Goal: Communication & Community: Answer question/provide support

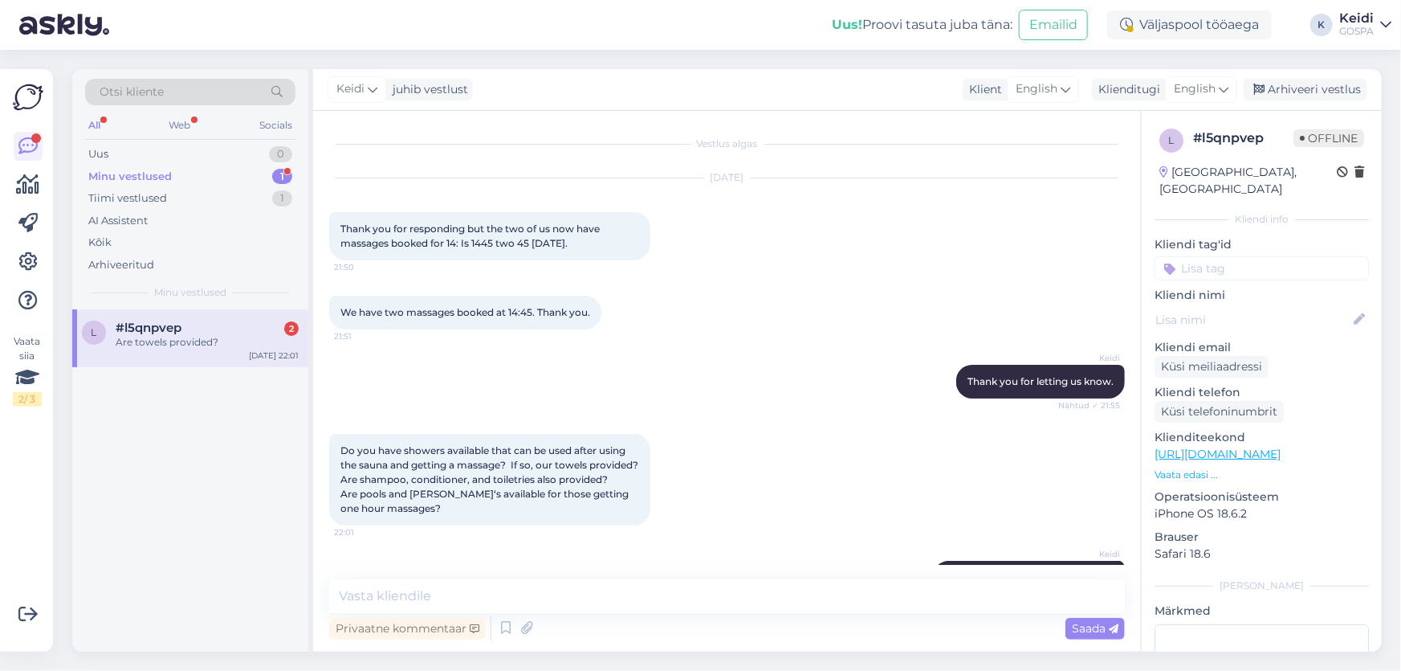
scroll to position [199, 0]
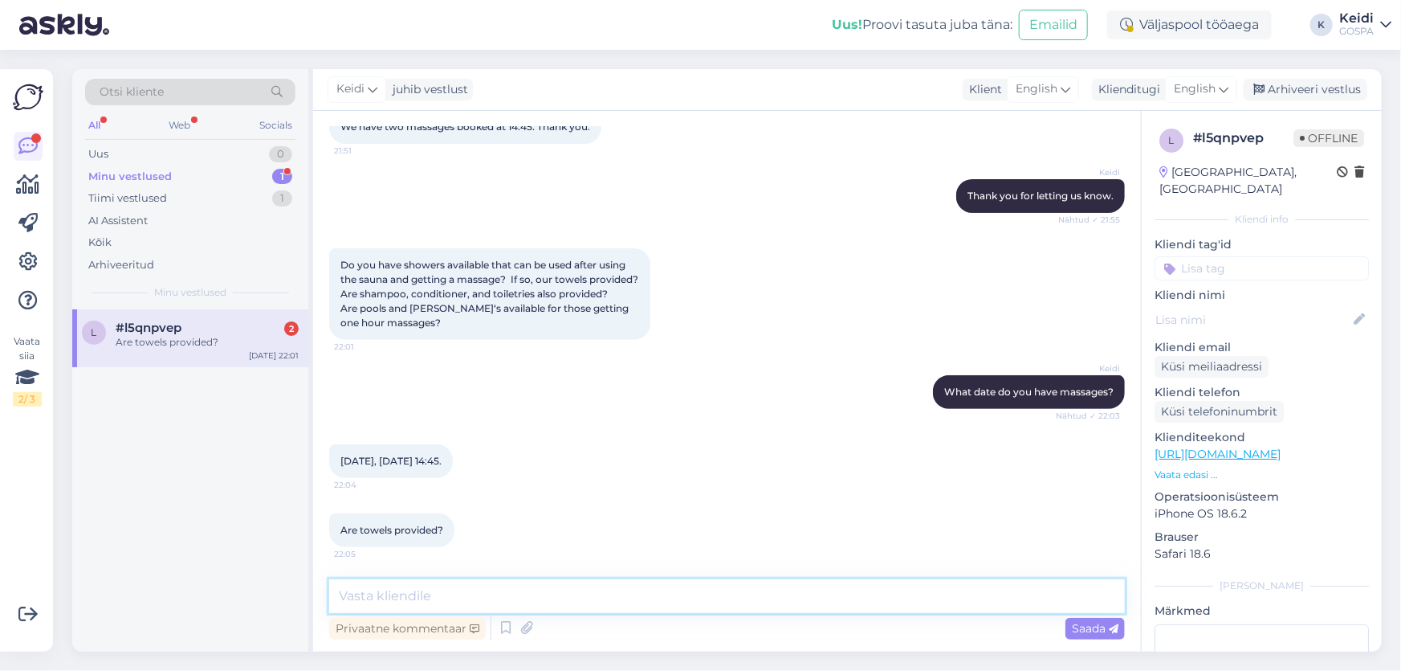
click at [520, 595] on textarea at bounding box center [727, 596] width 796 height 34
type textarea "t"
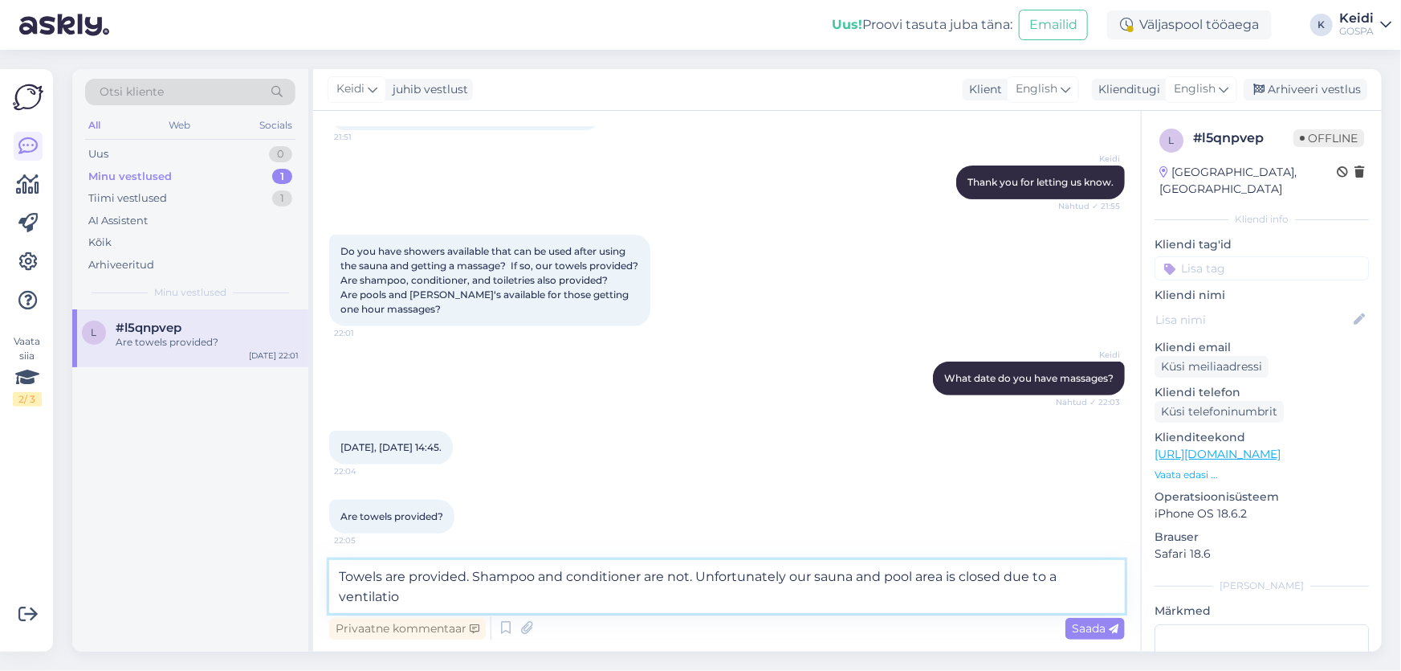
scroll to position [216, 0]
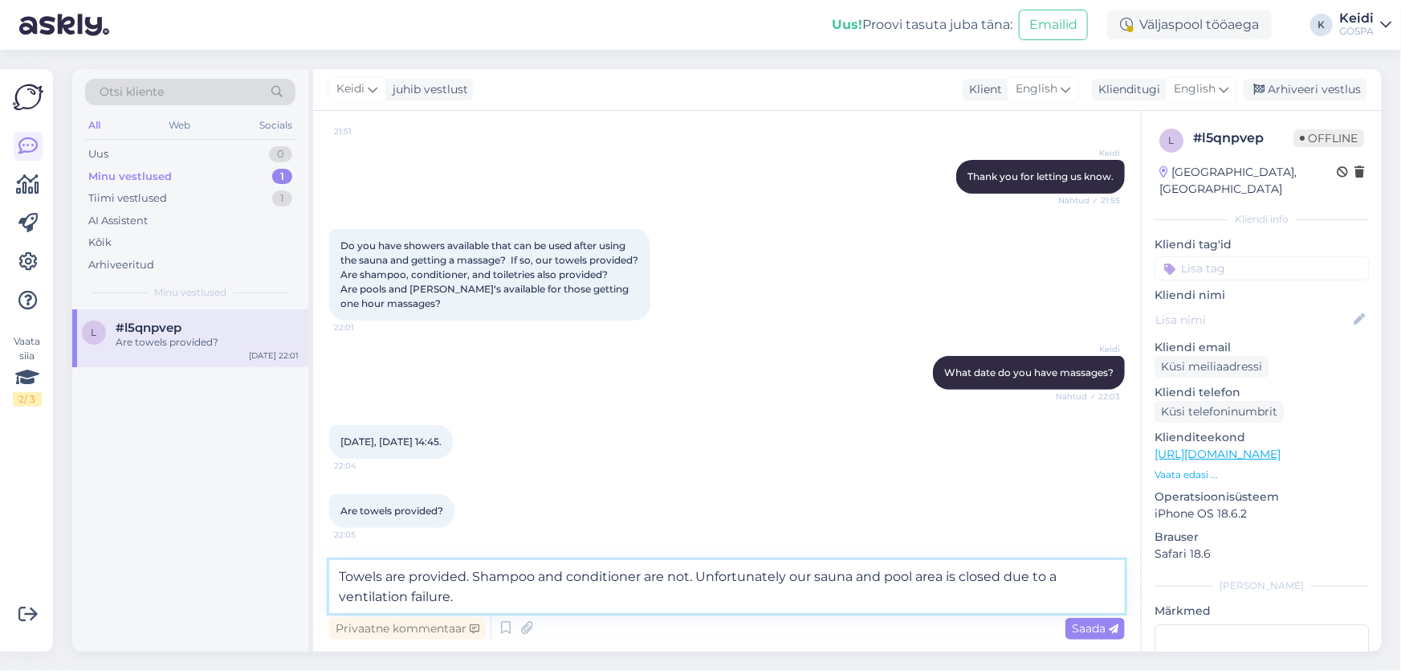
click at [481, 598] on textarea "Towels are provided. Shampoo and conditioner are not. Unfortunately our sauna a…" at bounding box center [727, 586] width 796 height 53
click at [342, 574] on textarea "Towels are provided. Shampoo and conditioner are not. Unfortunately our sauna a…" at bounding box center [727, 586] width 796 height 53
click at [339, 578] on textarea "Towels are provided. Shampoo and conditioner are not. Unfortunately our sauna a…" at bounding box center [727, 586] width 796 height 53
drag, startPoint x: 756, startPoint y: 576, endPoint x: 777, endPoint y: 618, distance: 47.4
click at [756, 577] on textarea "Normally towels are provided. Shampoo and conditioner are not. Unfortunately ou…" at bounding box center [727, 586] width 796 height 53
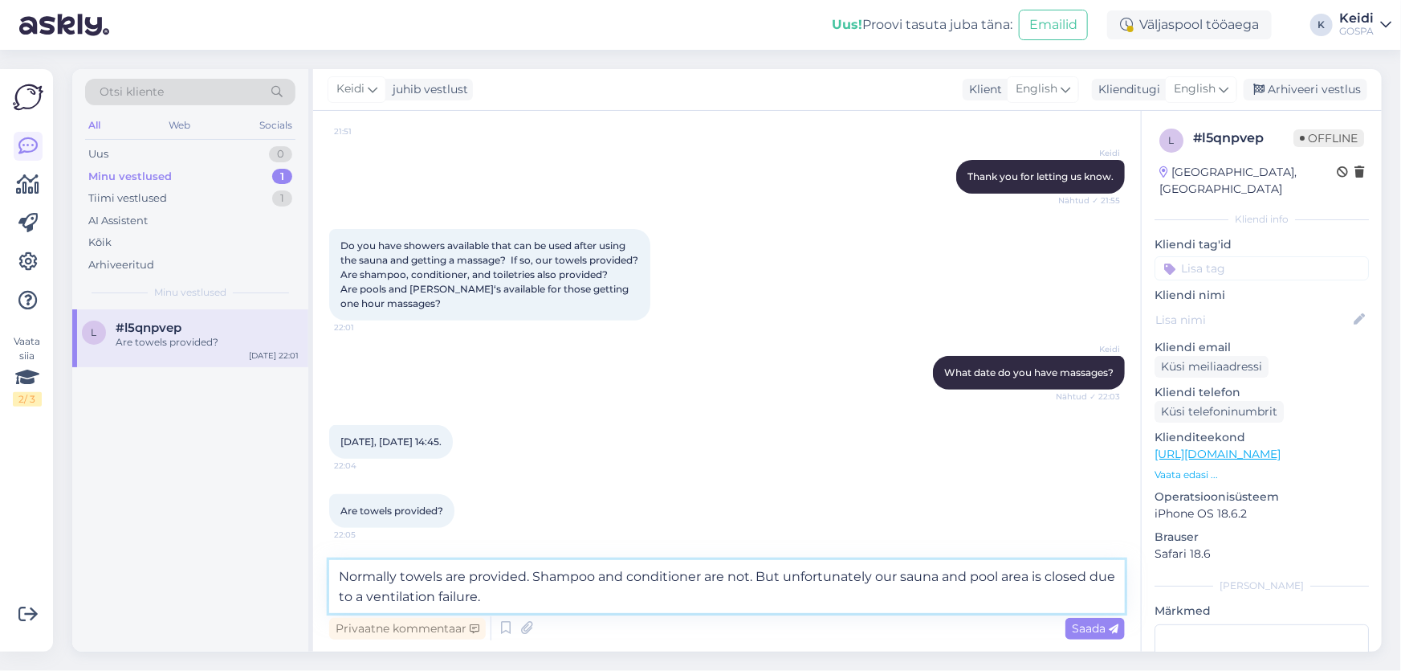
click at [513, 596] on textarea "Normally towels are provided. Shampoo and conditioner are not. But unfortunatel…" at bounding box center [727, 586] width 796 height 53
type textarea "Normally towels are provided. Shampoo and conditioner are not. But unfortunatel…"
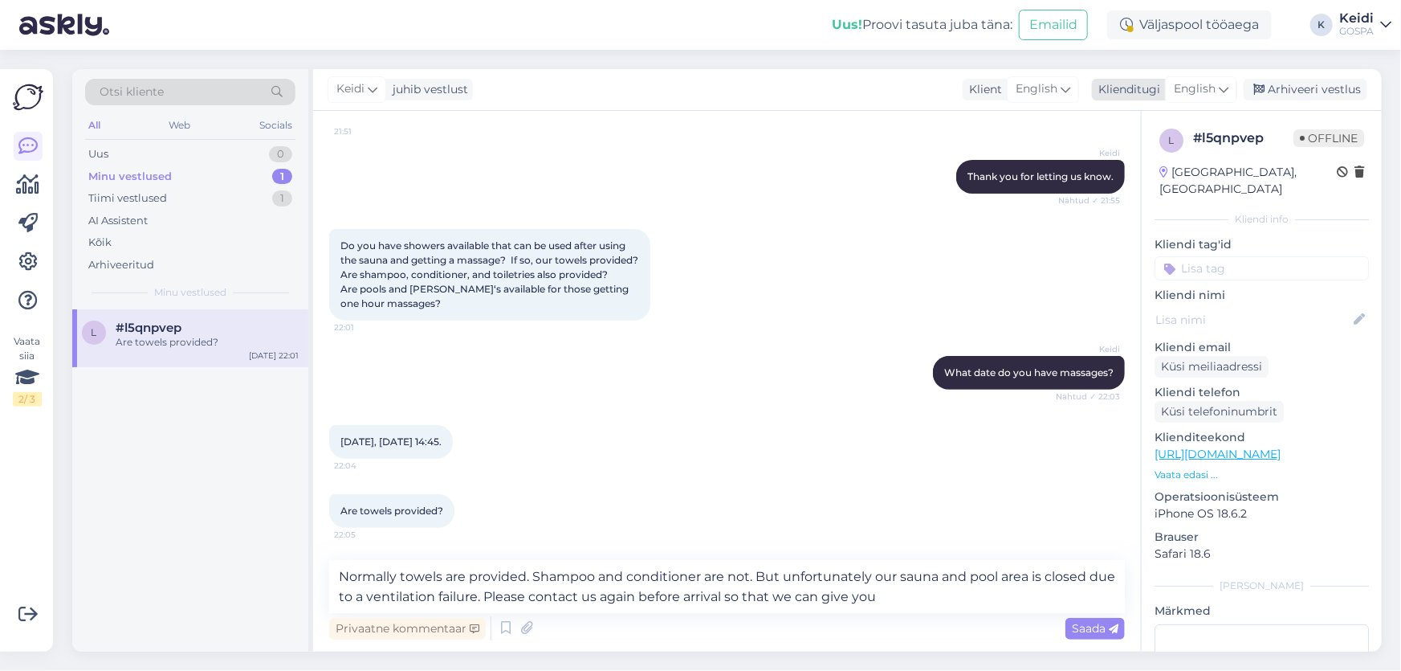
click at [1230, 88] on div "English" at bounding box center [1201, 89] width 72 height 26
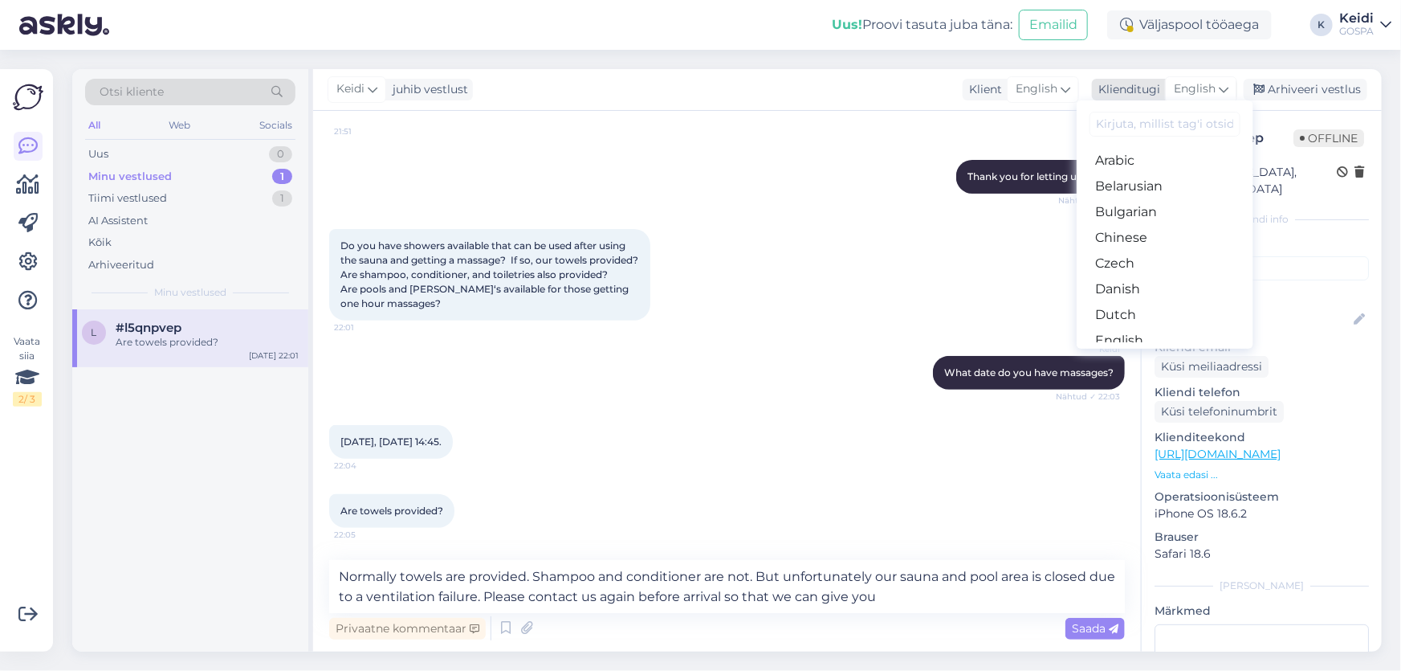
click at [1227, 87] on icon at bounding box center [1224, 89] width 10 height 18
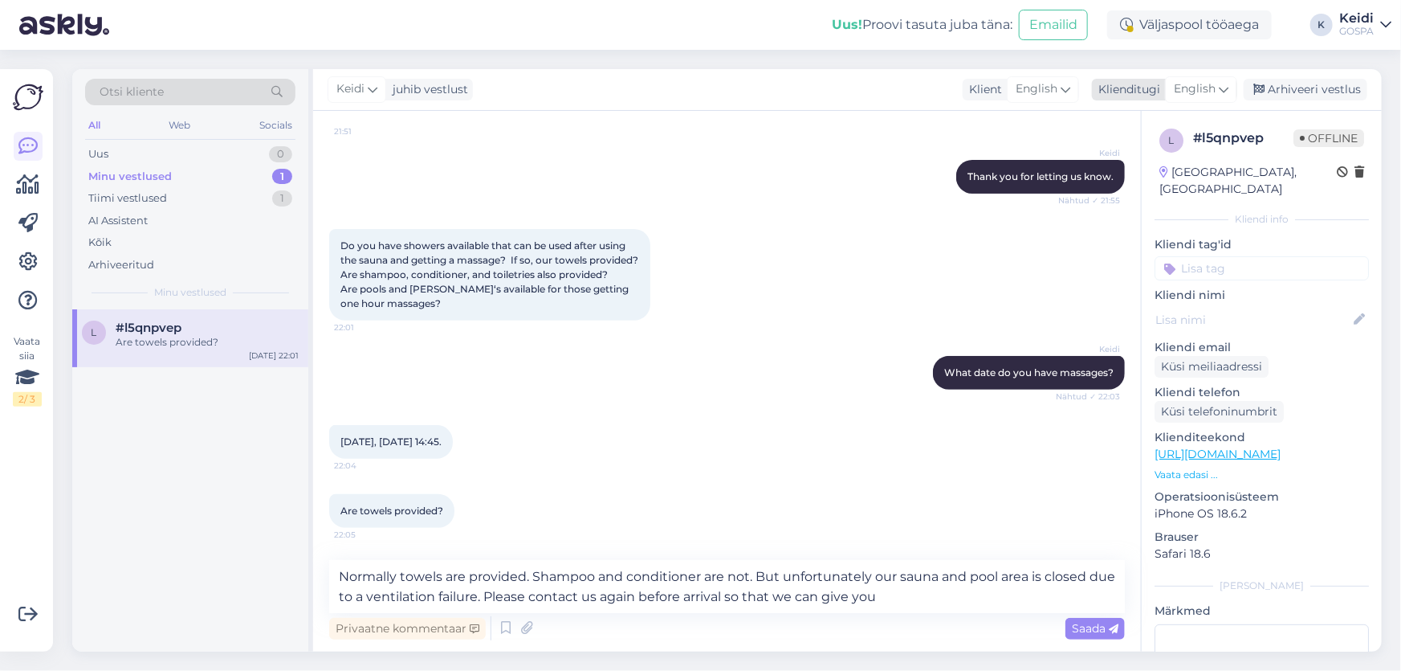
click at [1225, 89] on icon at bounding box center [1224, 89] width 10 height 18
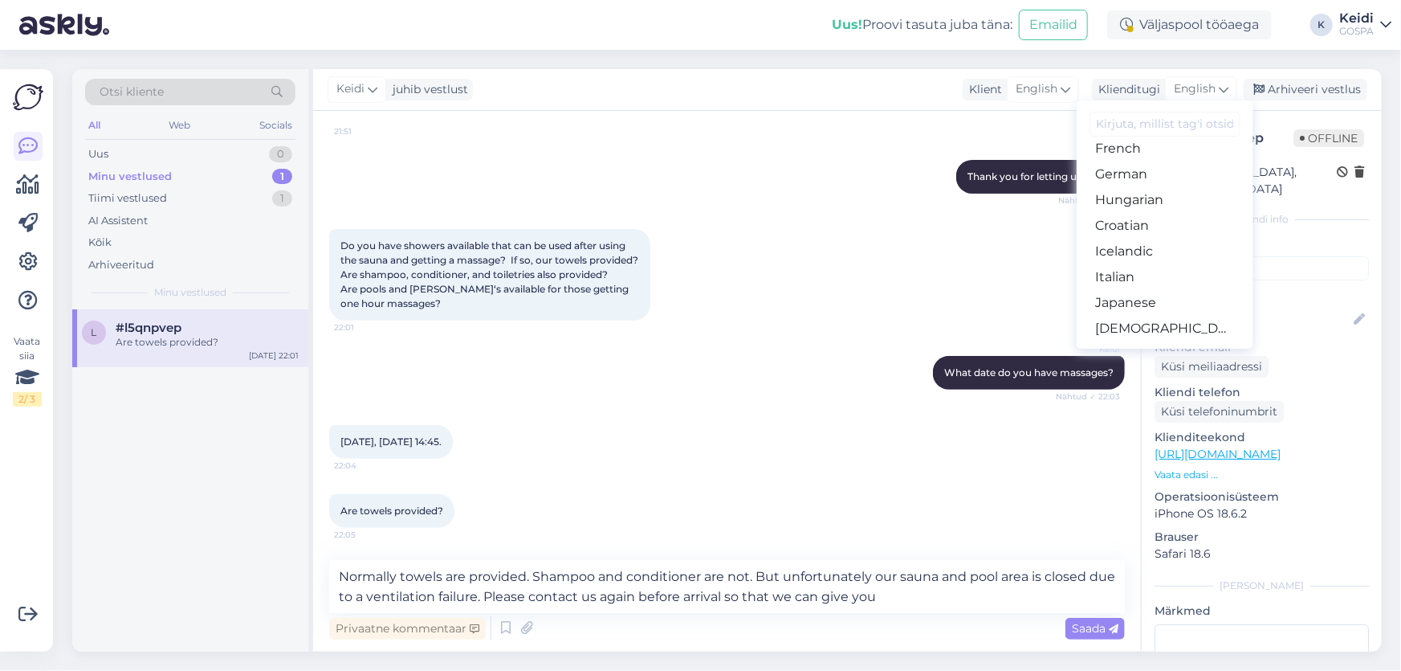
scroll to position [218, 0]
click at [1166, 149] on link "Estonian" at bounding box center [1165, 148] width 177 height 26
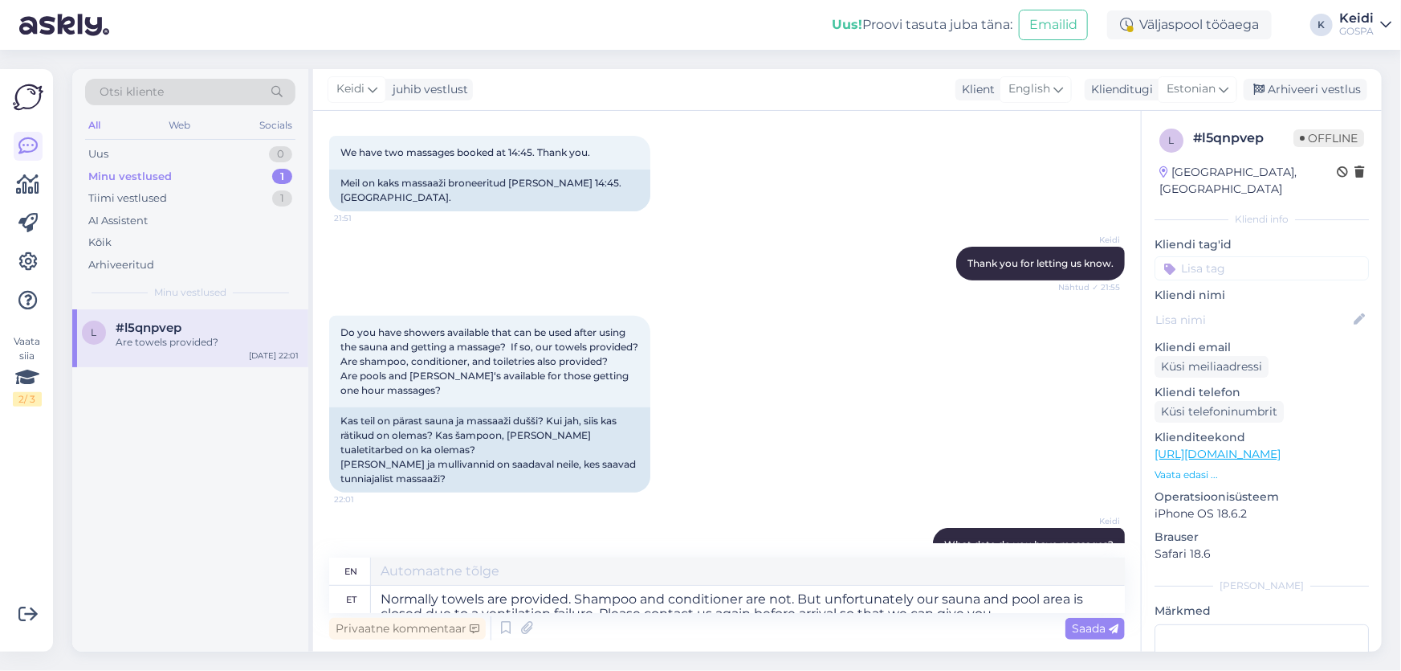
scroll to position [257, 0]
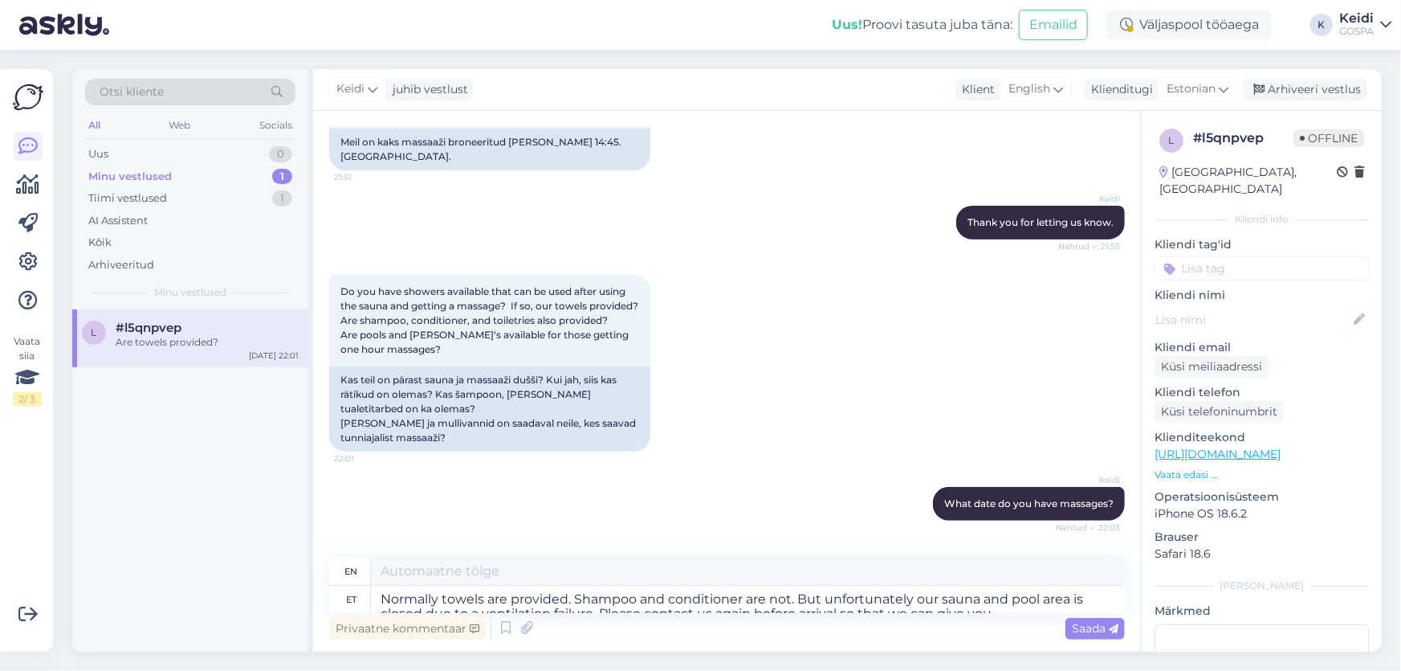
type textarea "Normally towels are provided. Shampoo and conditioner are not. But unfortunatel…"
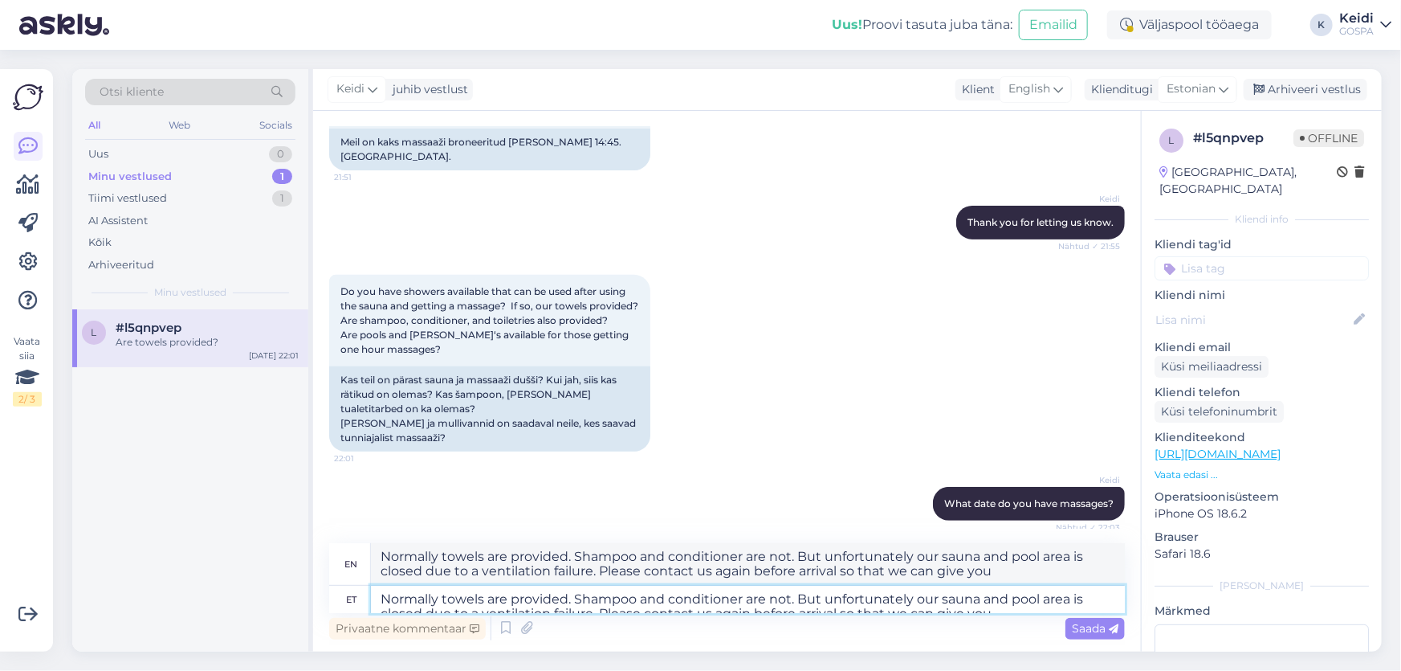
scroll to position [14, 0]
drag, startPoint x: 381, startPoint y: 598, endPoint x: 1006, endPoint y: 607, distance: 625.7
click at [1006, 607] on textarea "Normally towels are provided. Shampoo and conditioner are not. But unfortunatel…" at bounding box center [748, 598] width 754 height 27
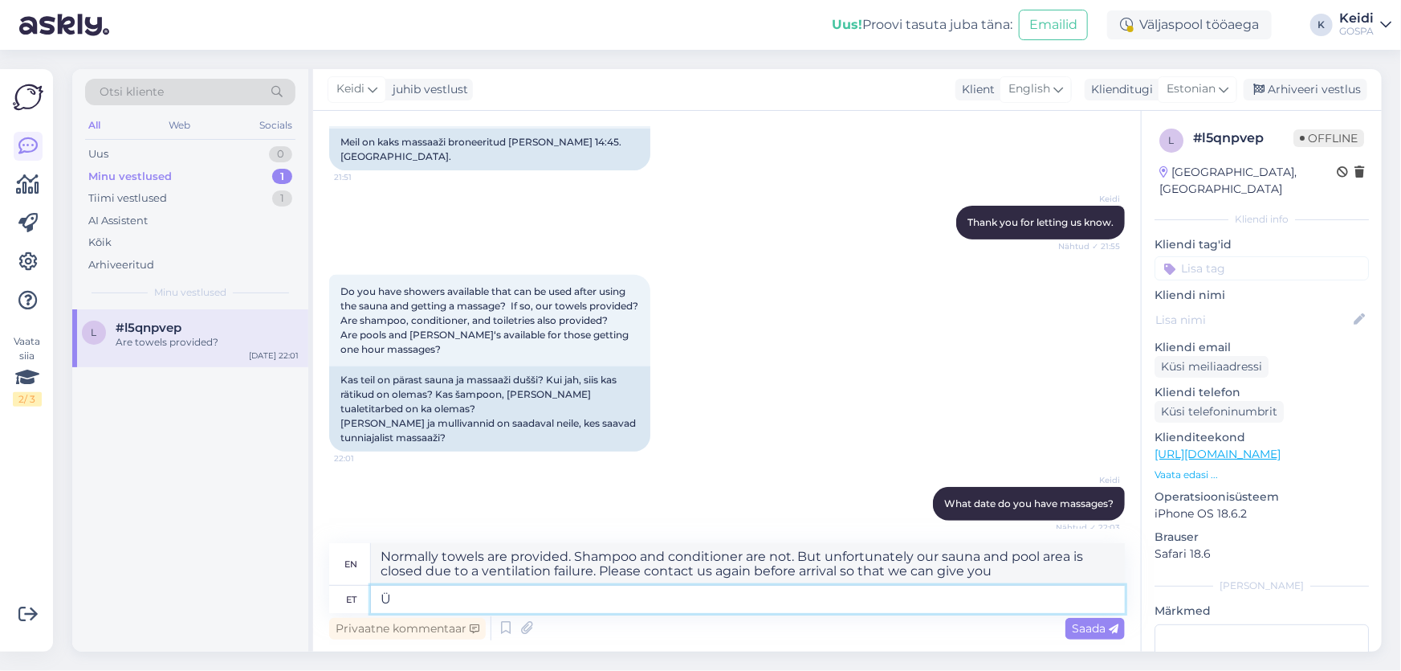
scroll to position [0, 0]
type textarea "[PERSON_NAME]"
type textarea "General"
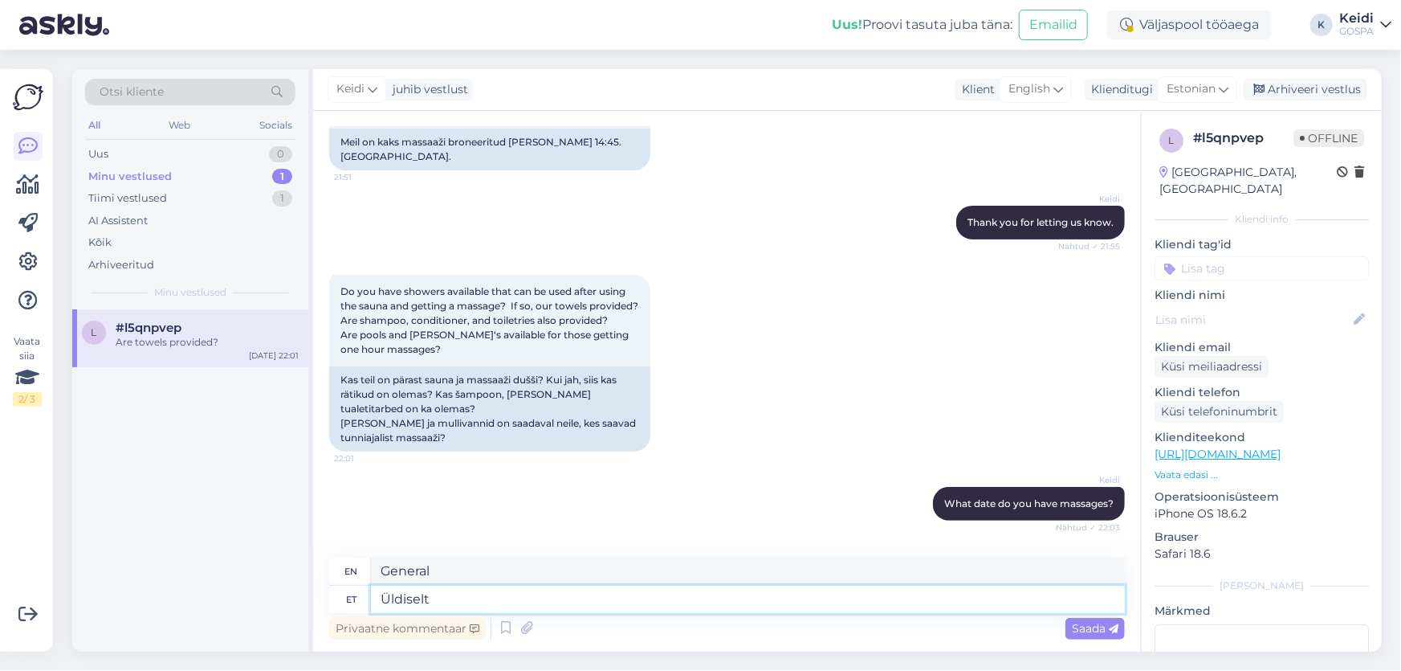
type textarea "Üldiselt o"
type textarea "In general"
type textarea "Üldiselt on"
type textarea "In general,"
type textarea "Üldiselt"
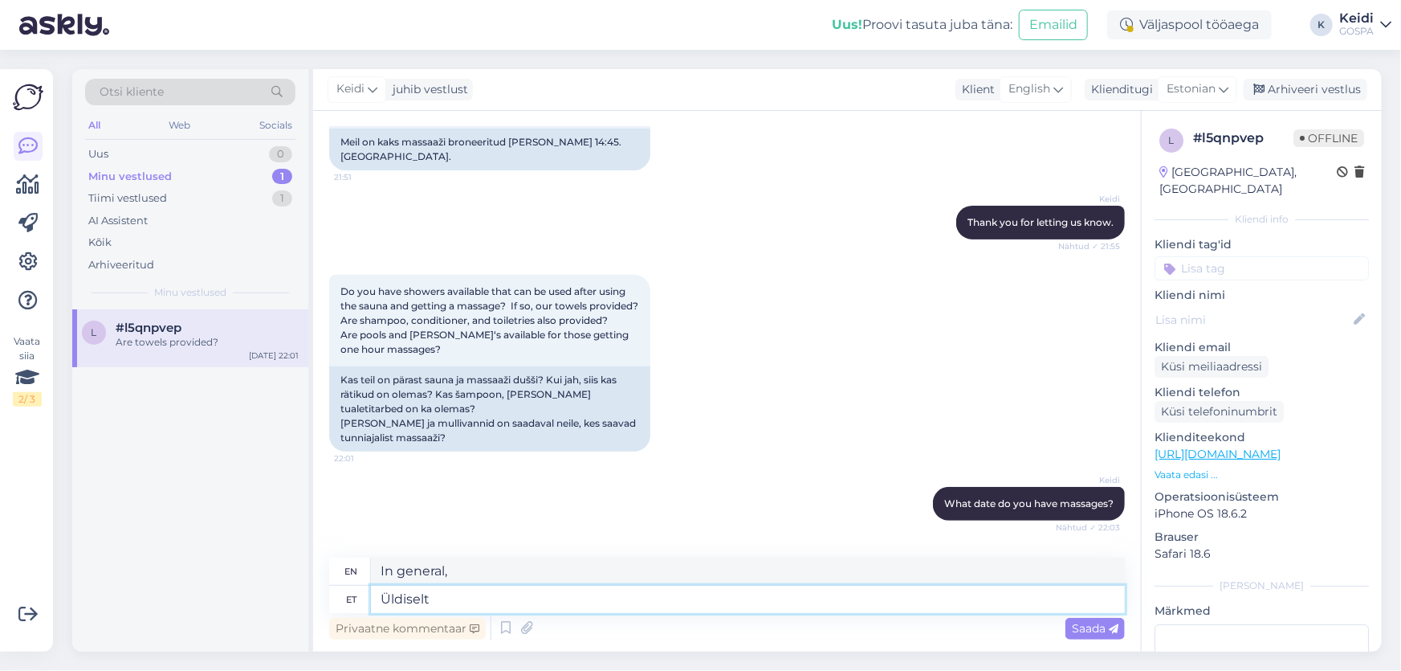
type textarea "In general"
type textarea "Üldiselt kuuluvad"
type textarea "Generally owned"
type textarea "Üldiselt kuuluvad"
type textarea "Generally include"
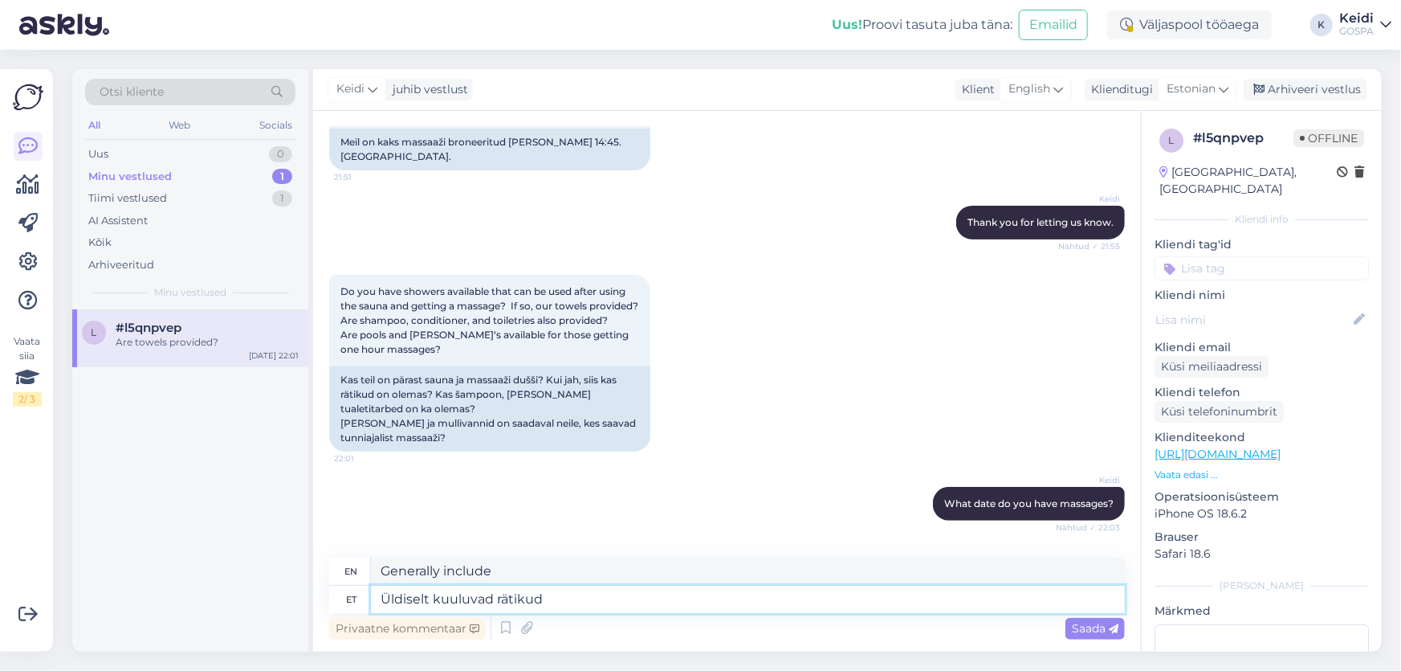
type textarea "Üldiselt kuuluvad rätikud"
type textarea "Towels generally belong"
type textarea "Üldiselt kuuluvad rätikud hinna s"
type textarea "Towels are generally included in the price."
type textarea "Üldiselt kuuluvad rätikud hinna sisse."
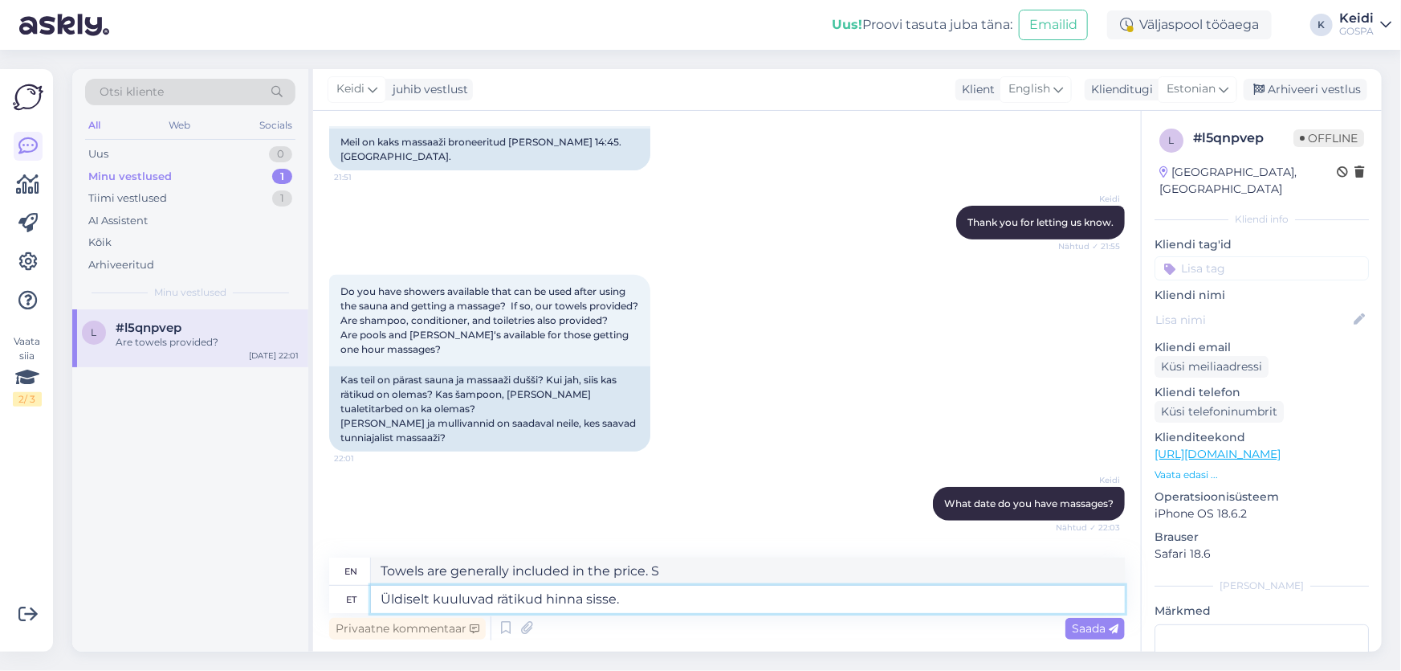
type textarea "Towels are generally included in the price."
type textarea "Üldiselt kuuluvad rätikud hinna sisse. [GEOGRAPHIC_DATA]"
type textarea "Towels are generally included in the price. [GEOGRAPHIC_DATA]"
type textarea "Üldiselt kuuluvad rätikud hinna sisse. Šampoon"
type textarea "Towels are generally included in the price. [GEOGRAPHIC_DATA]"
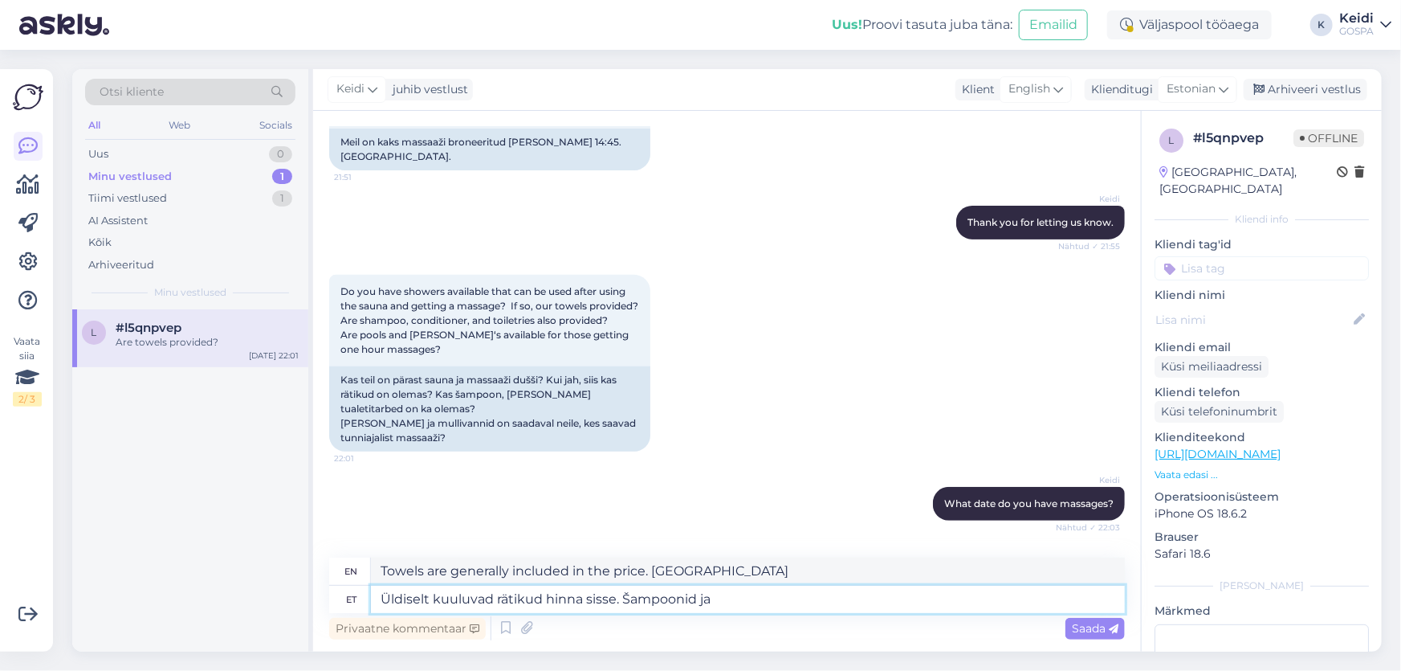
type textarea "Üldiselt kuuluvad rätikud hinna sisse. Šampoonid ja p"
type textarea "Towels are generally included in the price. [GEOGRAPHIC_DATA] and"
type textarea "Üldiselt kuuluvad rätikud hinna sisse. Šampoonid ja palsamid m"
type textarea "Towels are generally included in the price. Shampoos and conditioners"
type textarea "Üldiselt kuuluvad rätikud hinna sisse. Šampoonid ja palsamid mitte, s"
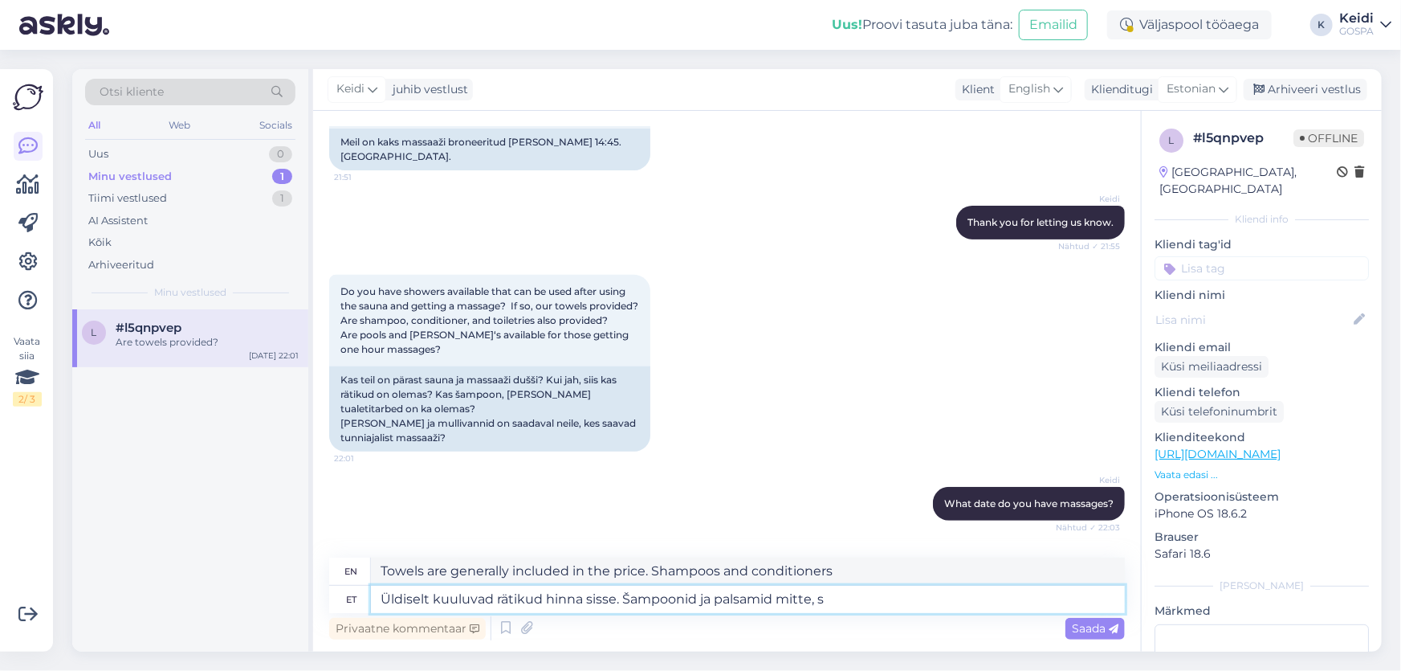
type textarea "Towels are generally included in the price. Shampoos and conditioners are not."
type textarea "Üldiselt kuuluvad rätikud hinna sisse. Šampoonid ja palsamid mitte. Homme a"
type textarea "Towels are generally included in the price. Shampoos and conditioners are not. …"
type textarea "Üldiselt kuuluvad rätikud hinna sisse. Šampoonid ja palsamid mitte. Homme aga o"
type textarea "Towels are generally included in the price. Shampoos and conditioners are not. …"
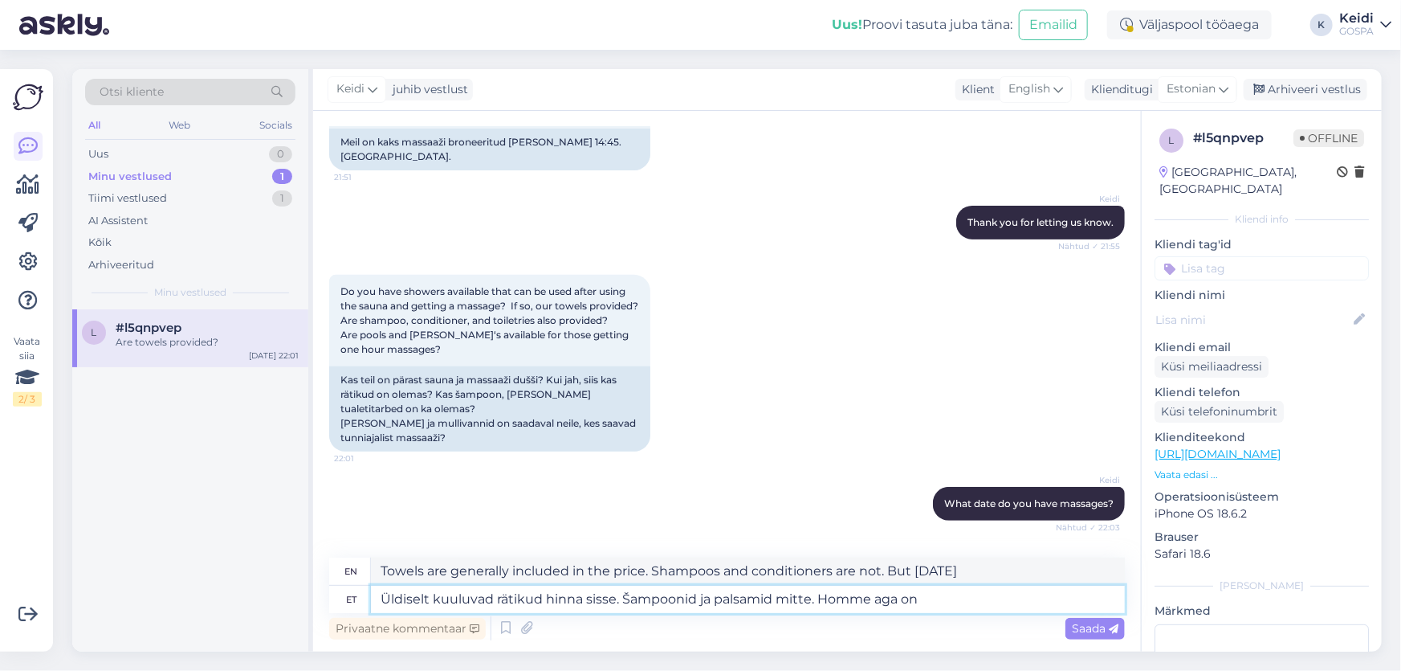
type textarea "Üldiselt kuuluvad rätikud hinna sisse. Šampoonid ja palsamid mitte. Homme aga o…"
type textarea "Towels are generally included in the price. Shampoos and conditioners are not. …"
type textarea "Üldiselt kuuluvad rätikud hinna sisse. Šampoonid ja palsamid mitte. Homme aga o…"
type textarea "Towels are generally included in the price. Shampoos and conditioners are not. …"
type textarea "Üldiselt kuuluvad rätikud hinna sisse. Šampoonid ja palsamid mitte. Homme aga o…"
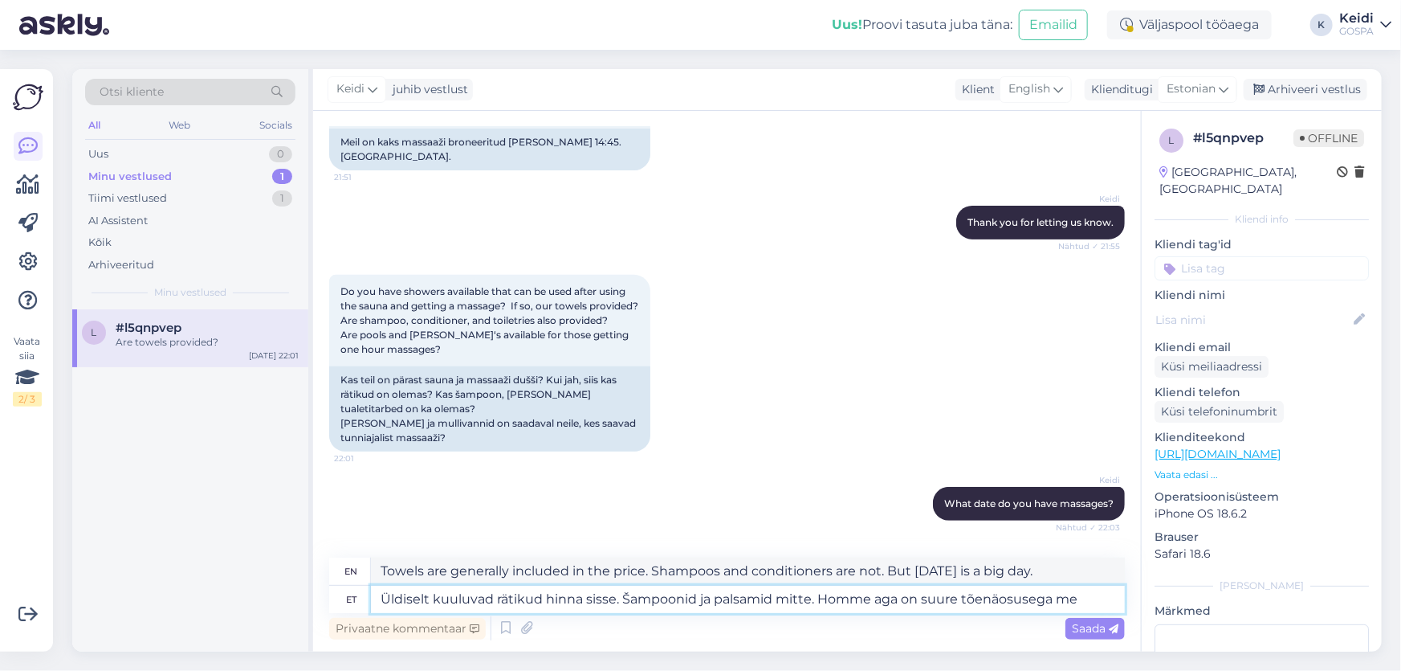
type textarea "Towels are generally included in the price. Shampoos and conditioners are not. …"
type textarea "Üldiselt kuuluvad rätikud hinna sisse. Šampoonid ja palsamid mitte. Homme aga o…"
type textarea "Towels are generally included in the price. Shampoos and conditioners are not. …"
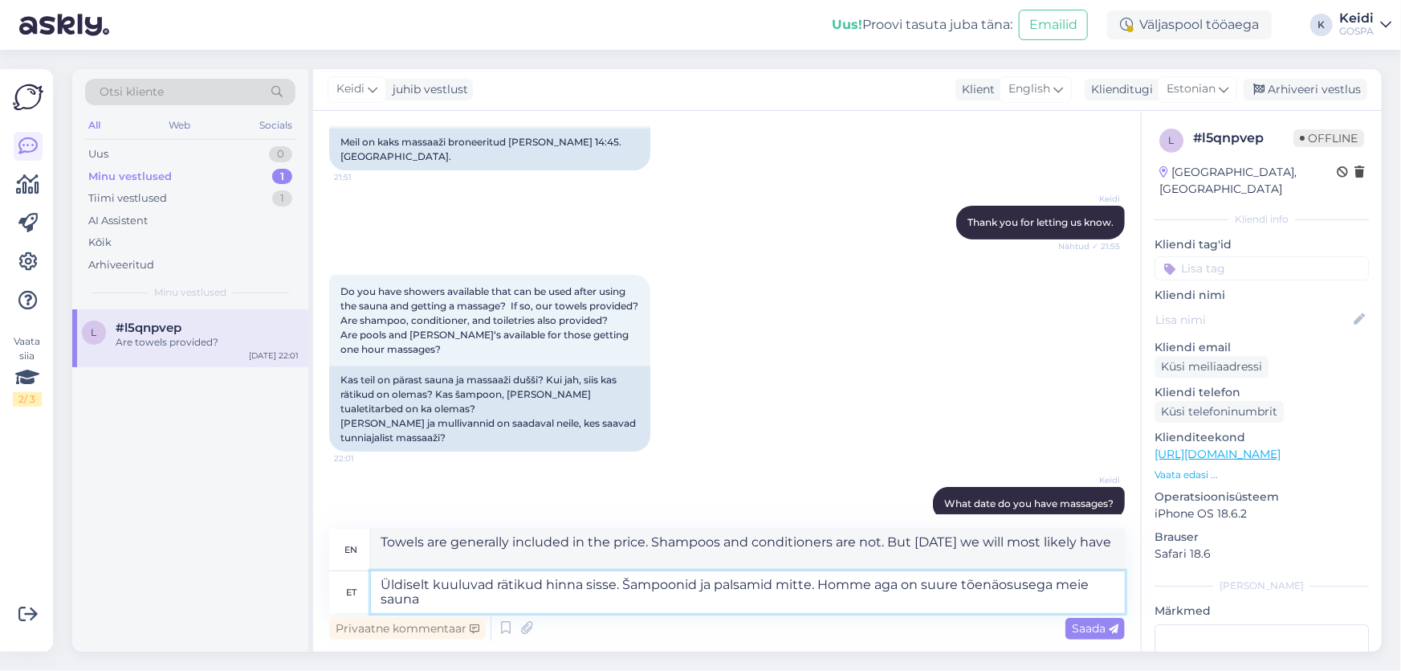
type textarea "Üldiselt kuuluvad rätikud hinna sisse. Šampoonid ja palsamid mitte. Homme aga o…"
type textarea "Towels are generally included in the price. Shampoos and conditioners are not. …"
type textarea "Üldiselt kuuluvad rätikud hinna sisse. Šampoonid ja palsamid mitte. Homme aga o…"
type textarea "Towels are generally included in the price. Shampoos and conditioners are not. …"
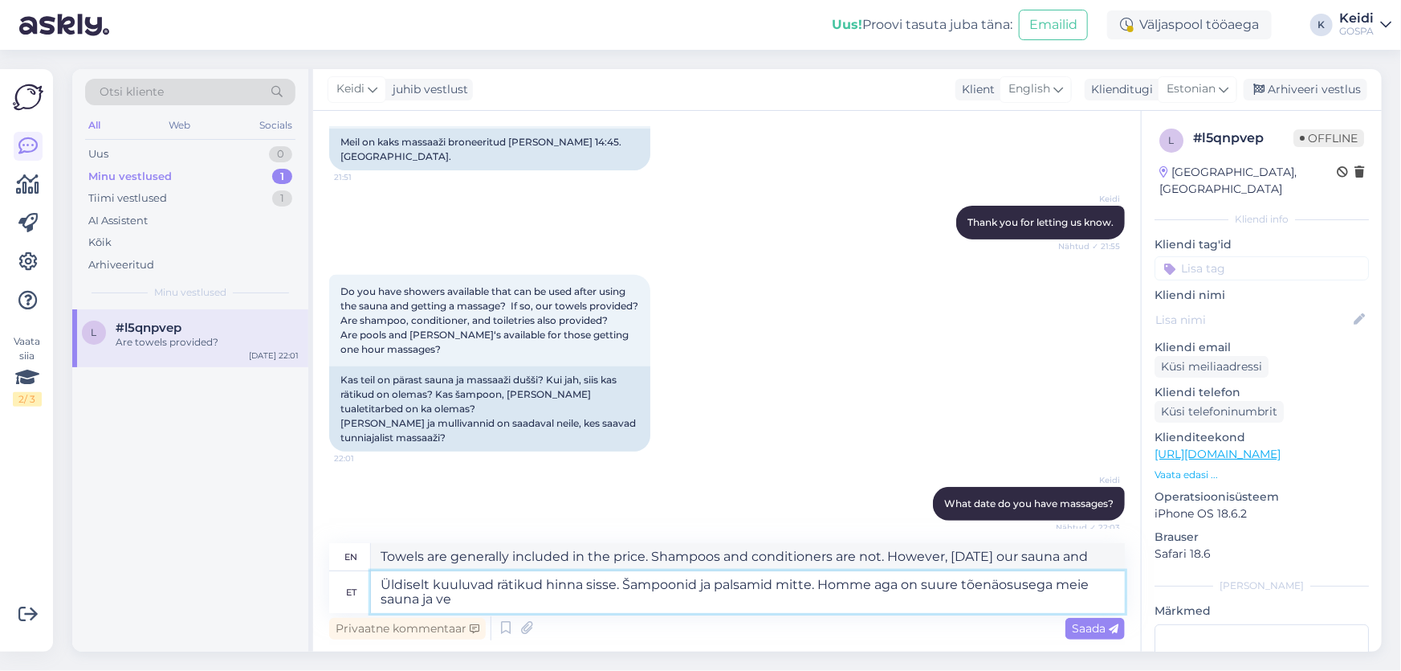
type textarea "Üldiselt kuuluvad rätikud hinna sisse. Šampoonid ja palsamid mitte. Homme aga o…"
type textarea "Towels are generally included in the price. Shampoos and conditioners are not. …"
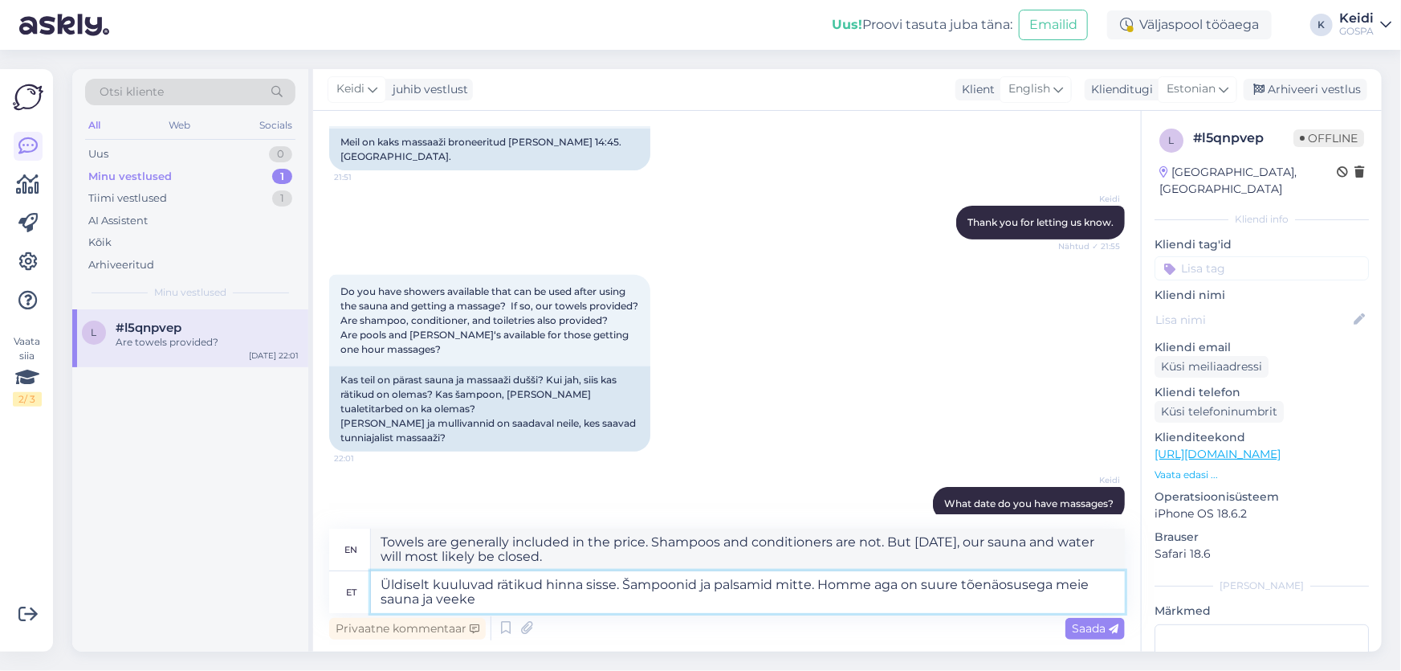
type textarea "Üldiselt kuuluvad rätikud hinna sisse. Šampoonid ja palsamid mitte. Homme aga o…"
type textarea "Towels are generally included in the price. Shampoos and conditioners are not. …"
type textarea "Üldiselt kuuluvad rätikud hinna sisse. Šampoonid ja palsamid mitte. Homme aga o…"
type textarea "Towels are generally included in the price. Shampoos and conditioners are not. …"
type textarea "Üldiselt kuuluvad rätikud hinna sisse. Šampoonid ja palsamid mitte. Homme aga o…"
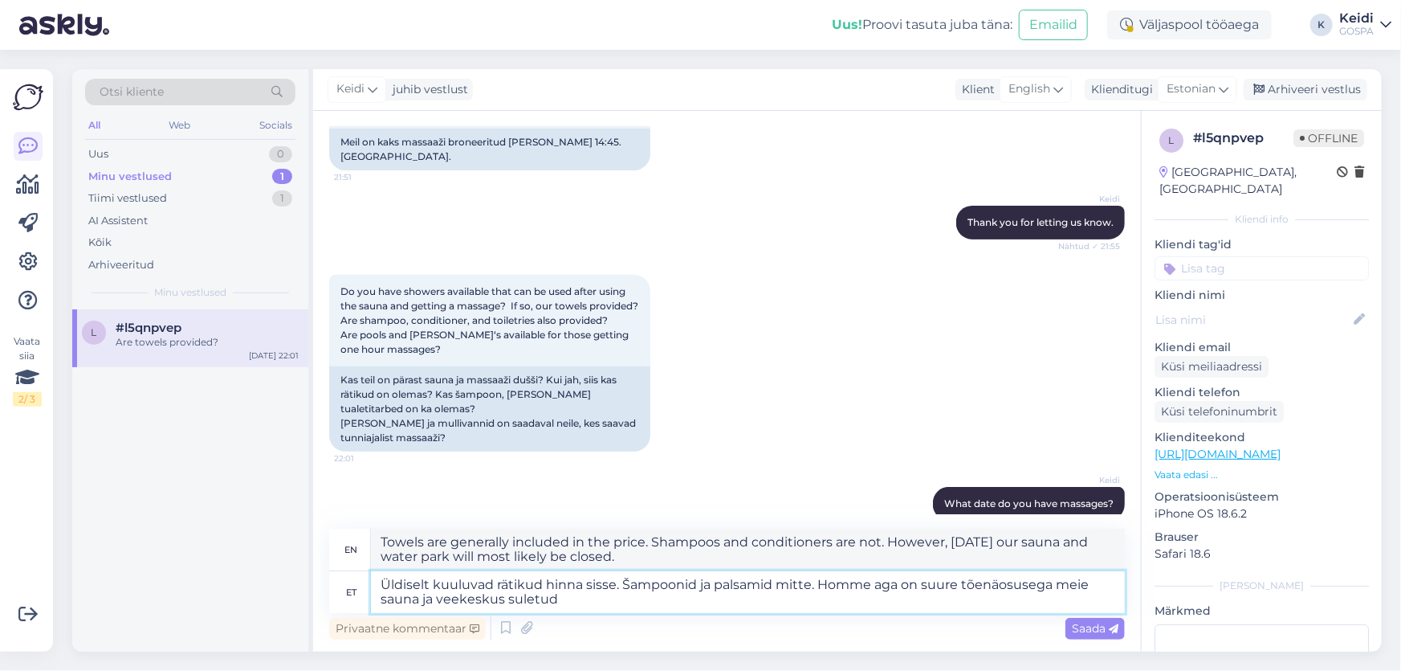
type textarea "Towels are generally included in the price. Shampoos and conditioners are not. …"
type textarea "Üldiselt kuuluvad rätikud hinna sisse. Šampoonid ja palsamid mitte. Homme aga o…"
type textarea "Generally, towels are included in the price. Shampoos and conditioners are not.…"
type textarea "Üldiselt kuuluvad rätikud hinna sisse. Šampoonid ja palsamid mitte. Homme aga o…"
type textarea "Generally, towels are included in the price. Shampoos and conditioners are not.…"
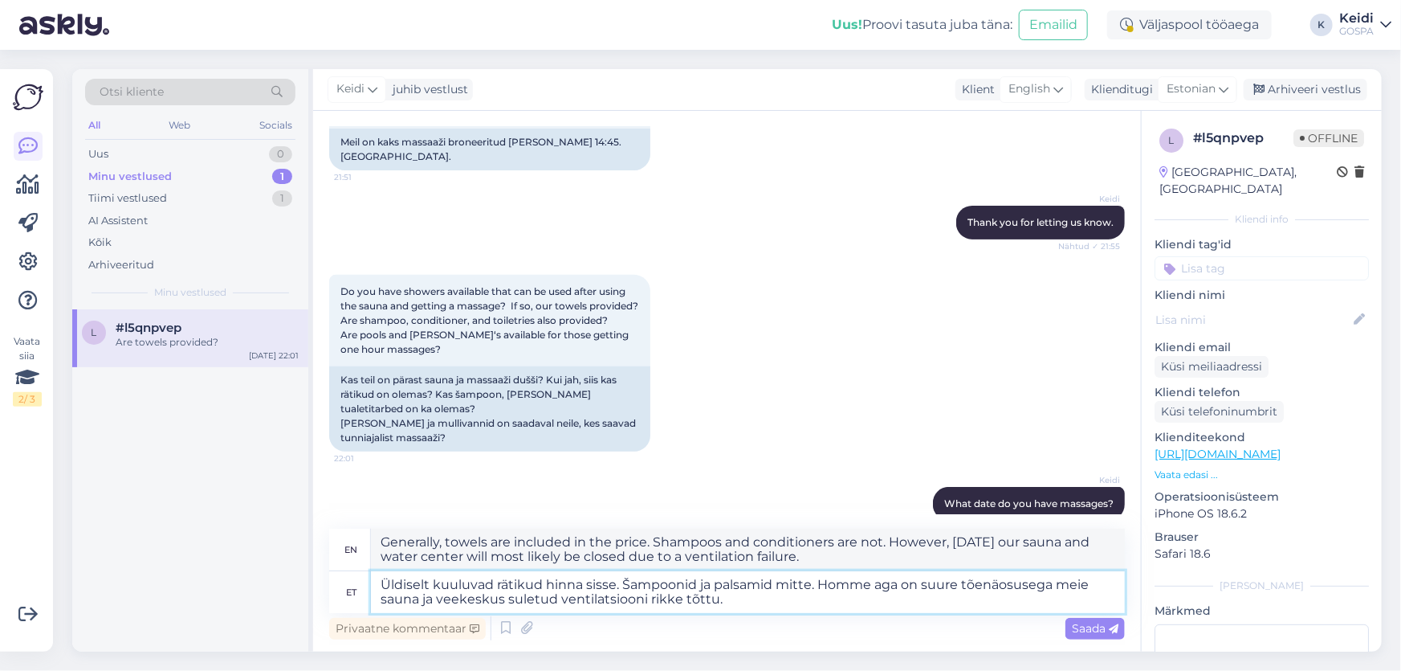
type textarea "Üldiselt kuuluvad rätikud hinna sisse. Šampoonid ja palsamid mitte. Homme aga o…"
type textarea "Towels are generally included in the price. Shampoos and conditioners are not. …"
type textarea "Üldiselt kuuluvad rätikud hinna sisse. Šampoonid ja palsamid mitte. Homme aga o…"
type textarea "Generally, towels are included in the price. Shampoos and conditioners are not.…"
type textarea "Üldiselt kuuluvad rätikud hinna sisse. Šampoonid ja palsamid mitte. Homme aga o…"
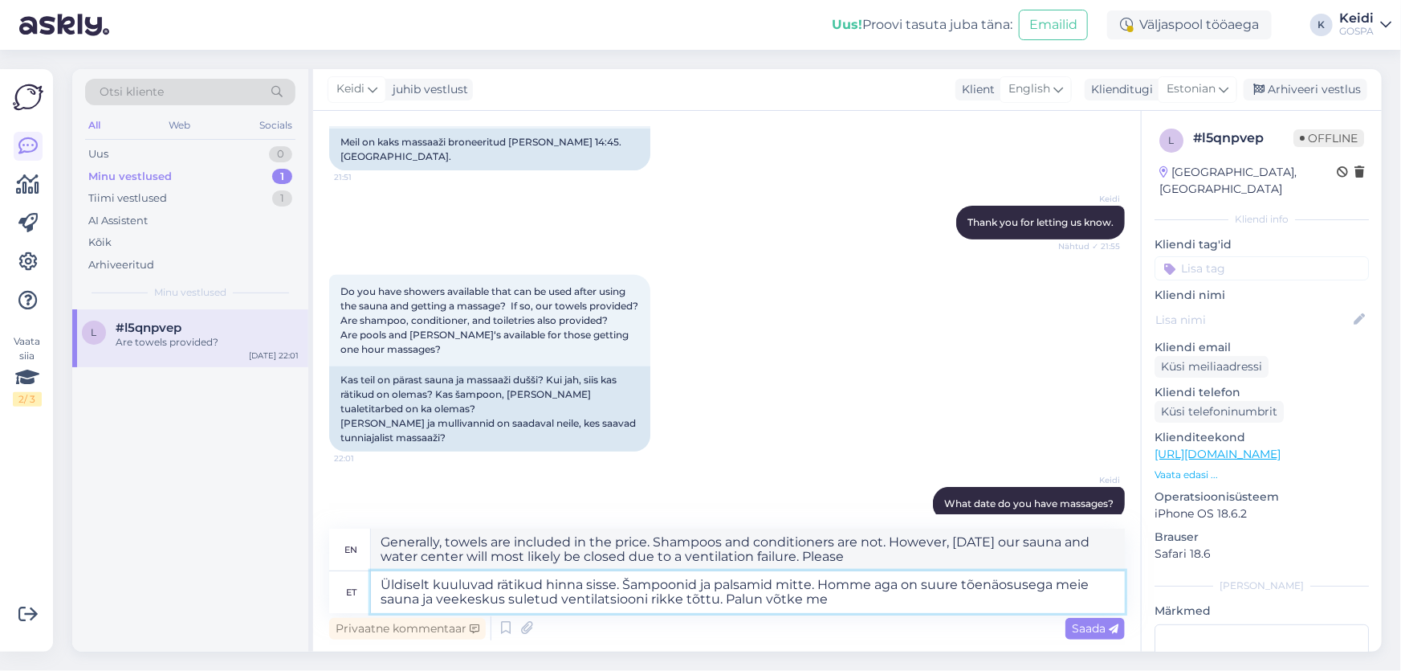
type textarea "Towels are generally included in the price. Shampoos and conditioners are not. …"
type textarea "Üldiselt kuuluvad rätikud hinna sisse. Šampoonid ja palsamid mitte. Homme aga o…"
type textarea "Towels are generally included in the price. Shampoos and conditioners are not. …"
type textarea "Üldiselt kuuluvad rätikud hinna sisse. Šampoonid ja palsamid mitte. Homme aga o…"
type textarea "Towels are generally included in the price. Shampoos and conditioners are not. …"
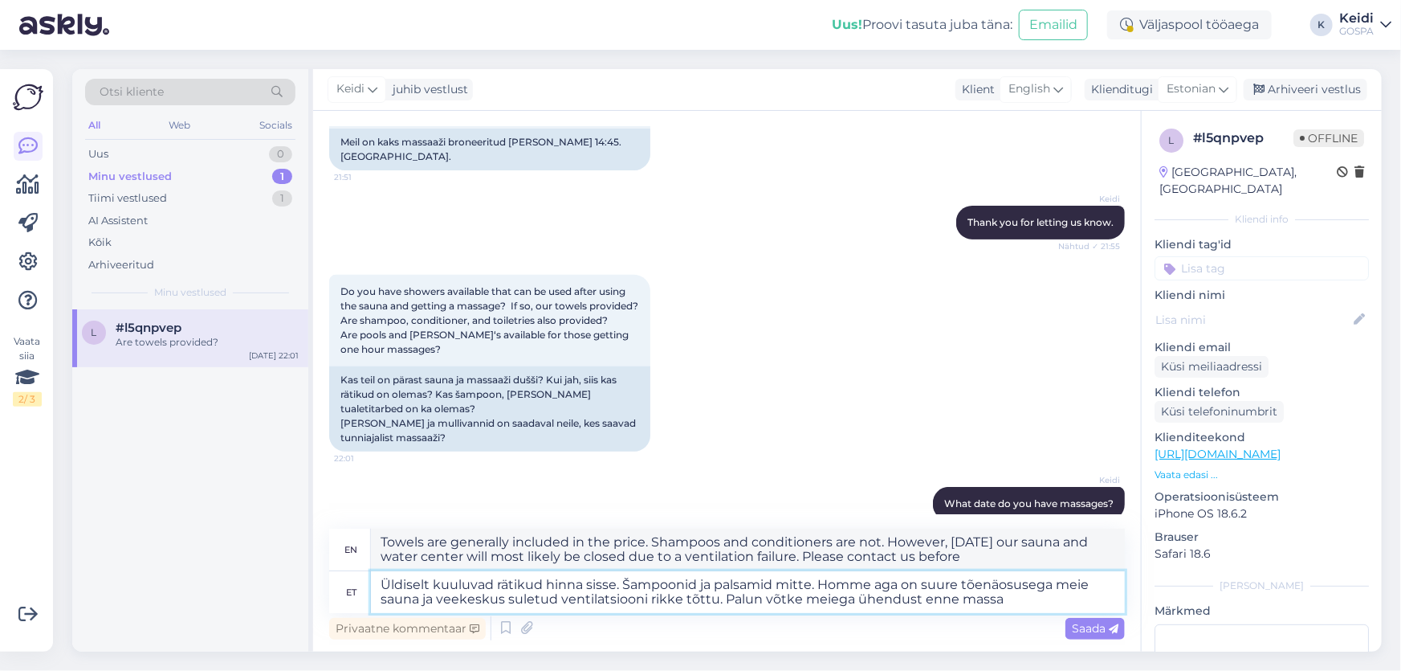
type textarea "Üldiselt kuuluvad rätikud hinna sisse. Šampoonid ja palsamid mitte. Homme aga o…"
type textarea "Towels are generally included in the price. Shampoos and conditioners are not. …"
type textarea "Üldiselt kuuluvad rätikud hinna sisse. Šampoonid ja palsamid mitte. Homme aga o…"
type textarea "Generally, towels are included in the price. Shampoos and conditioners are not.…"
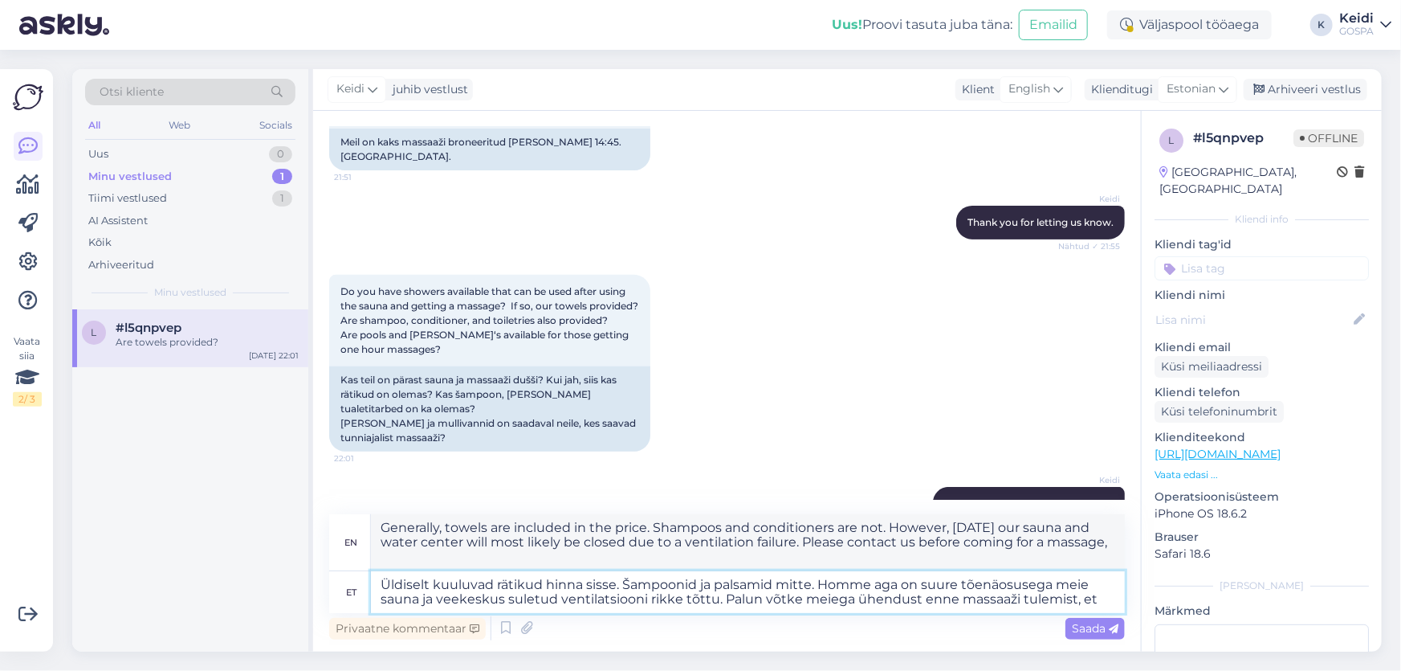
type textarea "Üldiselt kuuluvad rätikud hinna sisse. Šampoonid ja palsamid mitte. Homme aga o…"
type textarea "Generally, towels are included in the price. Shampoos and conditioners are not.…"
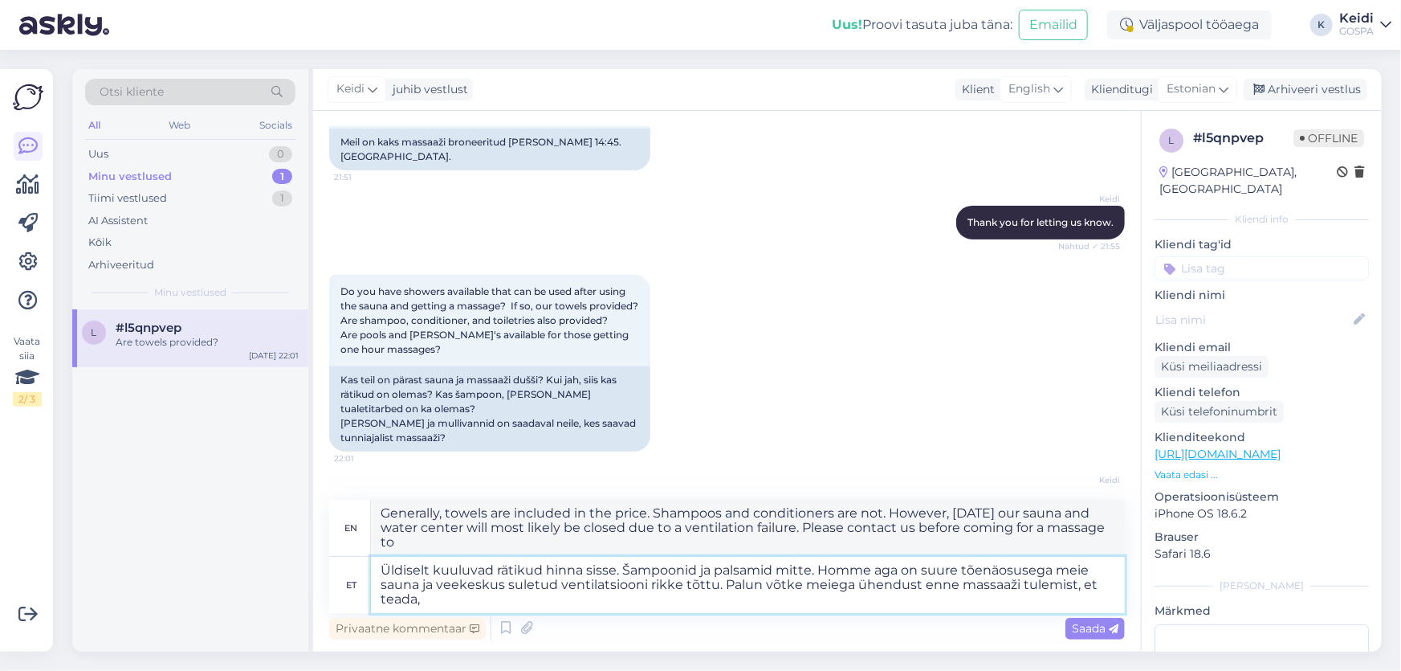
type textarea "Üldiselt kuuluvad rätikud hinna sisse. Šampoonid ja palsamid mitte. Homme aga o…"
type textarea "Generally, towels are included in the price. Shampoos and conditioners are not.…"
type textarea "Üldiselt kuuluvad rätikud hinna sisse. Šampoonid ja palsamid mitte. Homme aga o…"
type textarea "Towels are generally included in the price. Shampoos and conditioners are not. …"
type textarea "Üldiselt kuuluvad rätikud hinna sisse. Šampoonid ja palsamid mitte. Homme aga o…"
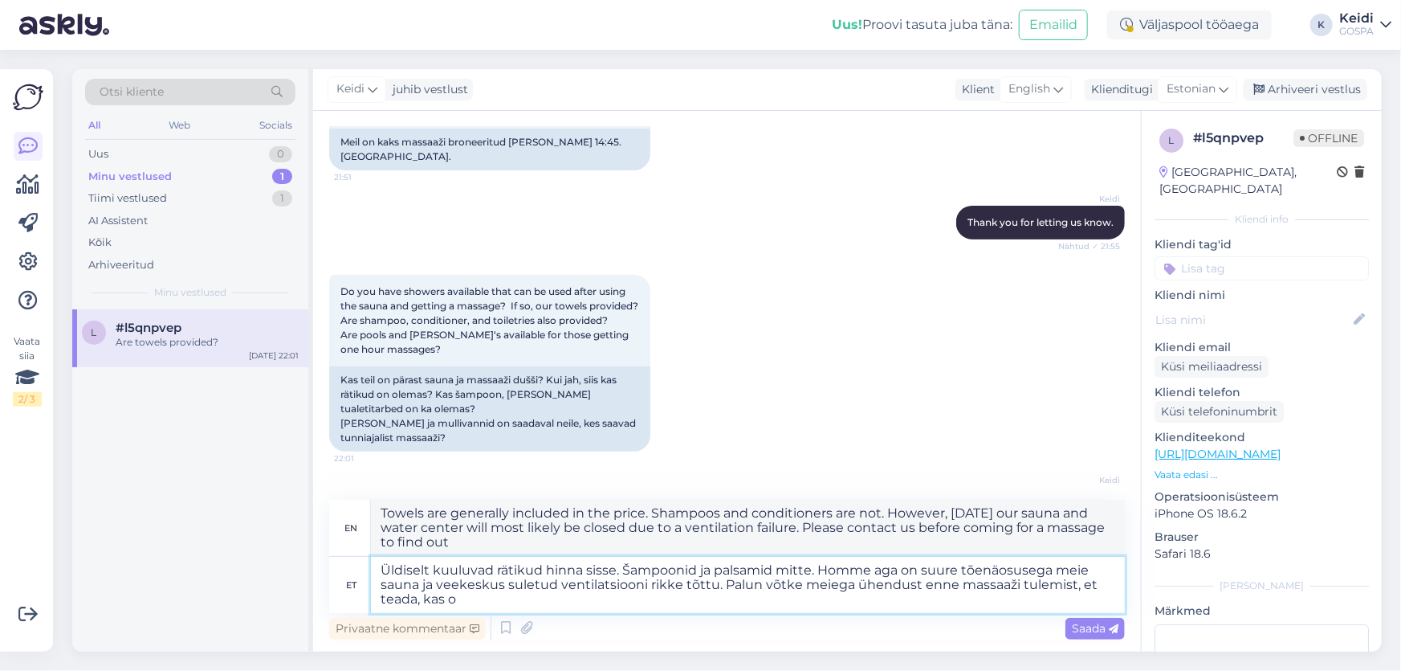
type textarea "Towels are generally included in the price. Shampoos and conditioners are not. …"
type textarea "Üldiselt kuuluvad rätikud hinna sisse. Šampoonid ja palsamid mitte. Homme aga o…"
type textarea "Towels are generally included in the price. Shampoos and conditioners are not. …"
type textarea "Üldiselt kuuluvad rätikud hinna sisse. Šampoonid ja palsamid mitte. Homme aga o…"
type textarea "Towels are generally included in the price. Shampoos and conditioners are not. …"
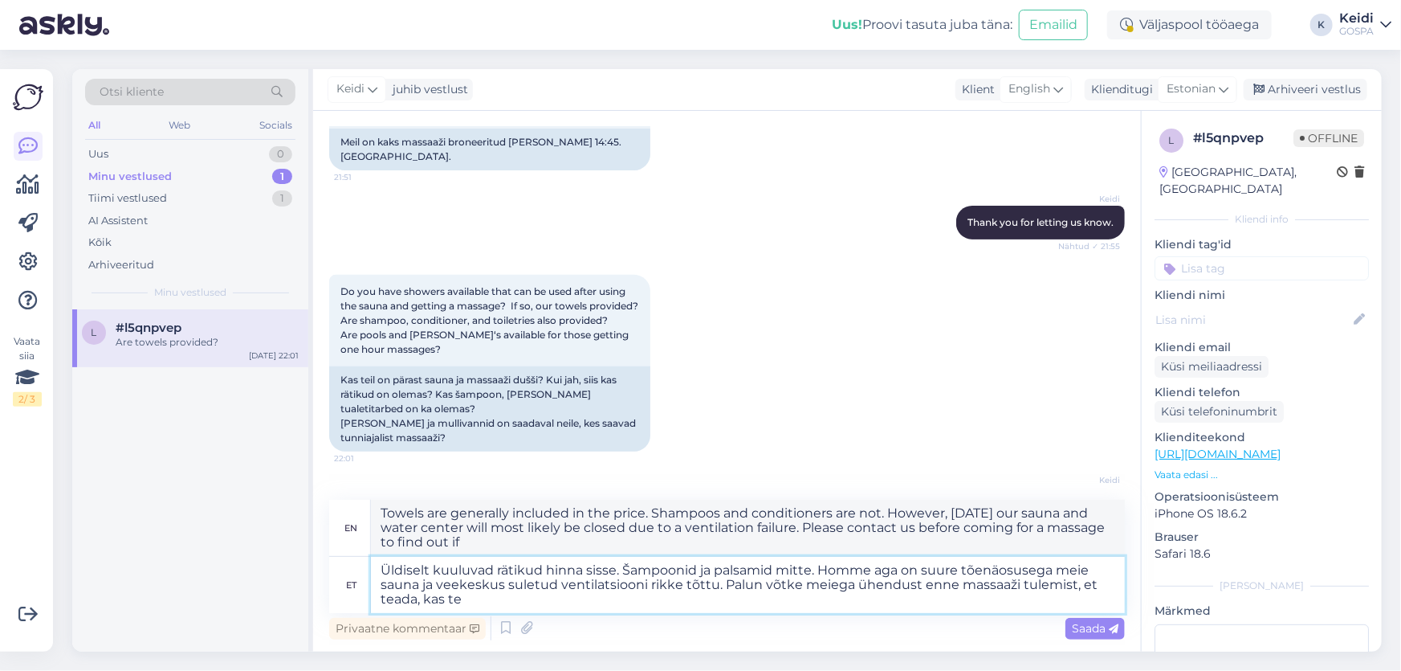
type textarea "Üldiselt kuuluvad rätikud hinna sisse. Šampoonid ja palsamid mitte. Homme aga o…"
type textarea "Towels are generally included in the price. Shampoos and conditioners are not. …"
type textarea "Üldiselt kuuluvad rätikud hinna sisse. Šampoonid ja palsamid mitte. Homme aga o…"
type textarea "Towels are generally included in the price. Shampoos and conditioners are not. …"
type textarea "Üldiselt kuuluvad rätikud hinna sisse. Šampoonid ja palsamid mitte. Homme aga o…"
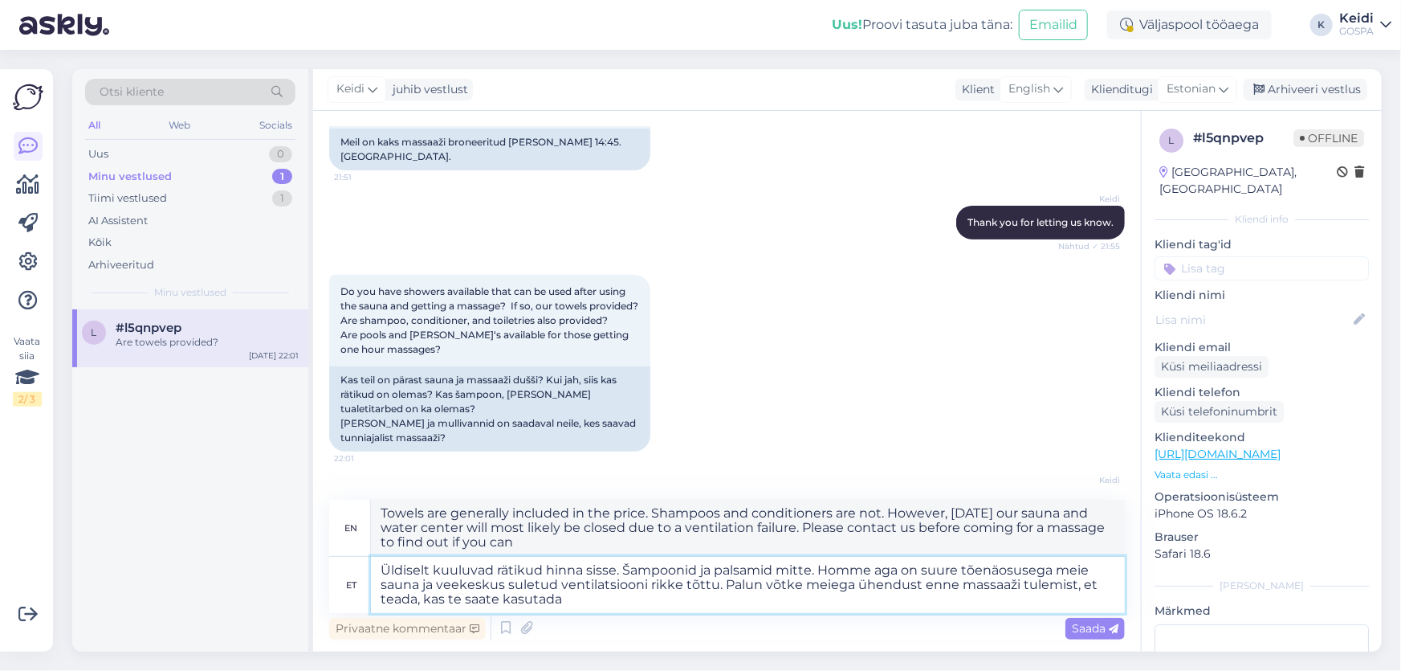
type textarea "Towels are generally included in the price. Shampoos and conditioners are not. …"
type textarea "Üldiselt kuuluvad rätikud hinna sisse. Šampoonid ja palsamid mitte. Homme aga o…"
type textarea "Towels are generally included in the price. Shampoos and conditioners are not. …"
type textarea "Üldiselt kuuluvad rätikud hinna sisse. Šampoonid ja palsamid mitte. Homme aga o…"
type textarea "Towels are generally included in the price. Shampoos and conditioners are not. …"
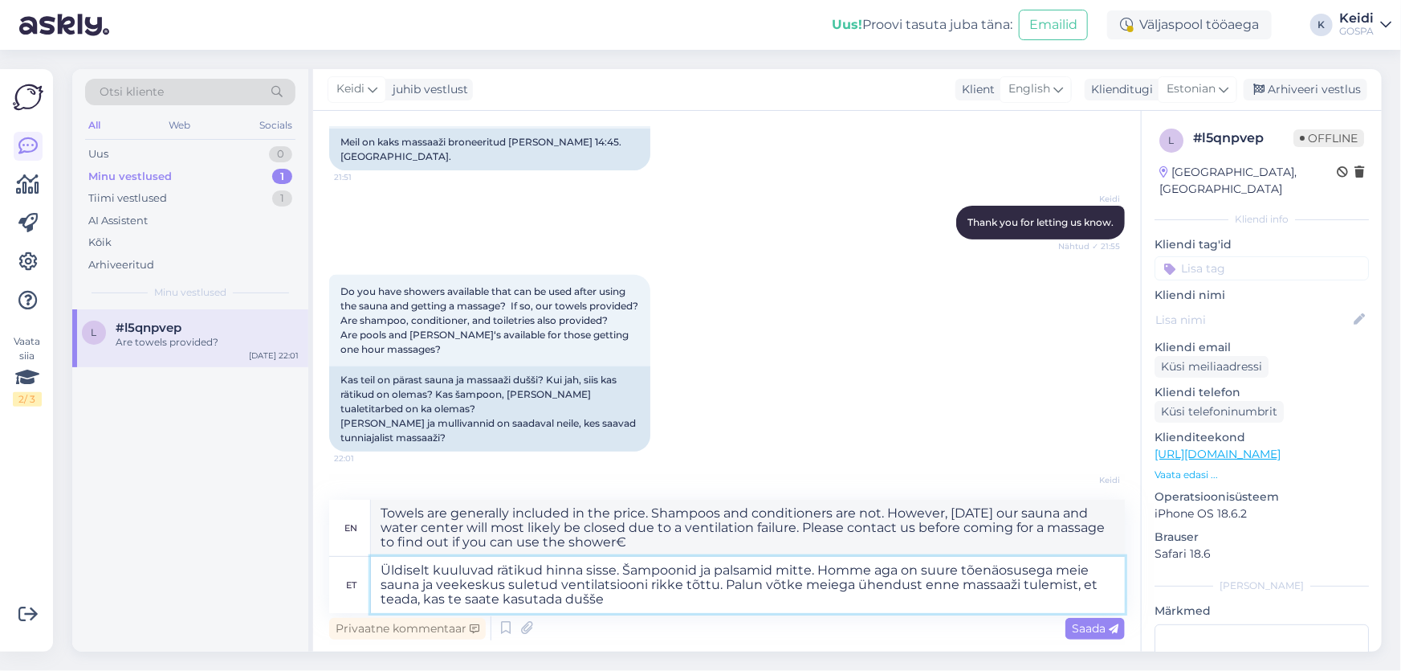
type textarea "Üldiselt kuuluvad rätikud hinna sisse. Šampoonid ja palsamid mitte. Homme aga o…"
type textarea "Towels are generally included in the price. Shampoos and conditioners are not. …"
type textarea "Üldiselt kuuluvad rätikud hinna sisse. Šampoonid ja palsamid mitte. Homme aga o…"
type textarea "Towels are generally included in the price. Shampoos and conditioners are not. …"
type textarea "Üldiselt kuuluvad rätikud hinna sisse. Šampoonid ja palsamid mitte. Homme aga o…"
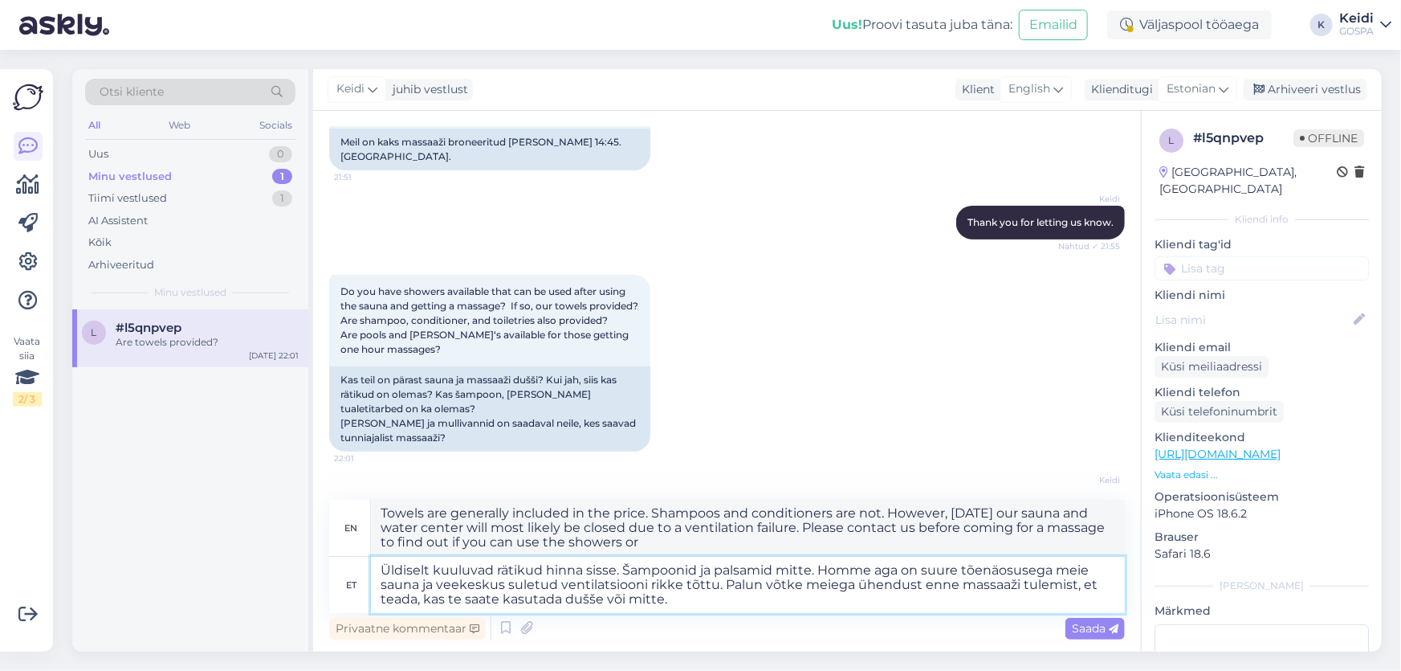
type textarea "Towels are generally included in the price. Shampoos and conditioners are not. …"
click at [679, 599] on textarea "Üldiselt kuuluvad rätikud hinna sisse. Šampoonid ja palsamid mitte. Homme aga o…" at bounding box center [748, 585] width 754 height 56
click at [679, 601] on textarea "Üldiselt kuuluvad rätikud hinna sisse. Šampoonid ja palsamid mitte. Homme aga o…" at bounding box center [748, 585] width 754 height 56
paste textarea "[PHONE_NUMBER]"
type textarea "Üldiselt kuuluvad rätikud hinna sisse. Šampoonid ja palsamid mitte. Homme aga o…"
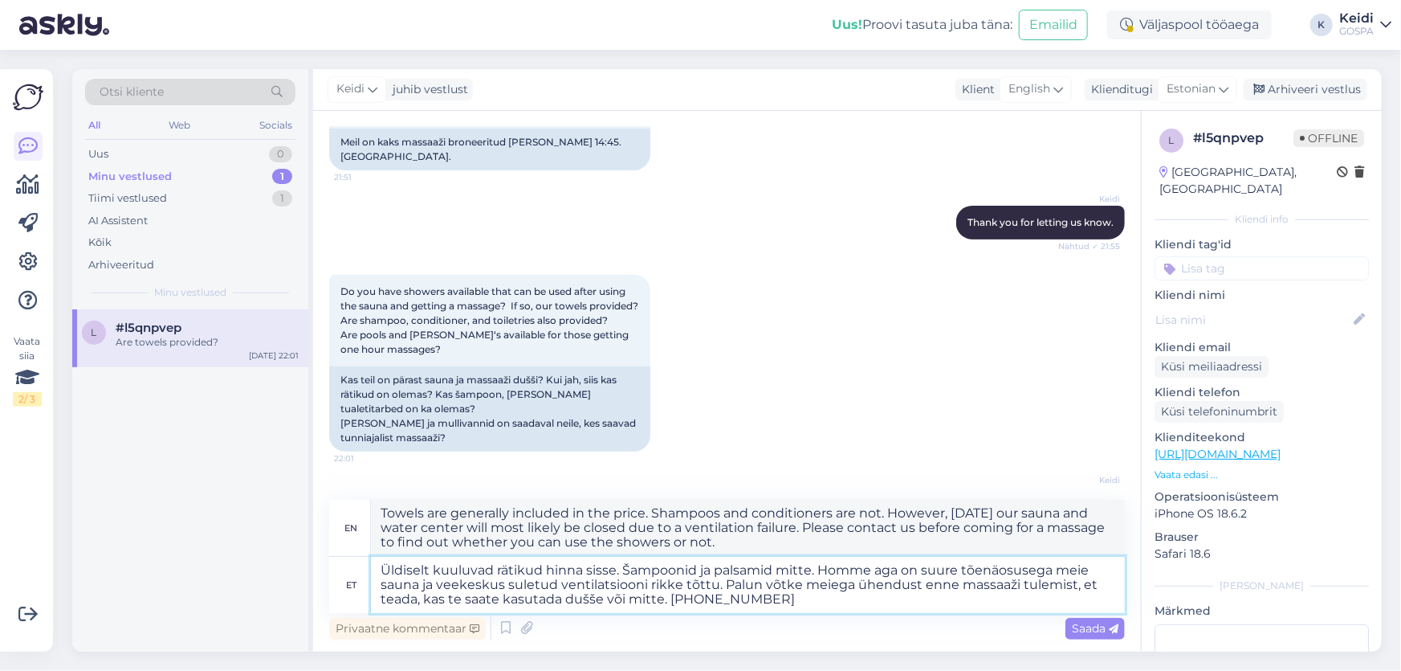
type textarea "Towels are generally included in the price. Shampoos and conditioners are not. …"
type textarea "Üldiselt kuuluvad rätikud hinna sisse. Šampoonid ja palsamid mitte. Homme aga o…"
click at [1076, 629] on span "Saada" at bounding box center [1095, 628] width 47 height 14
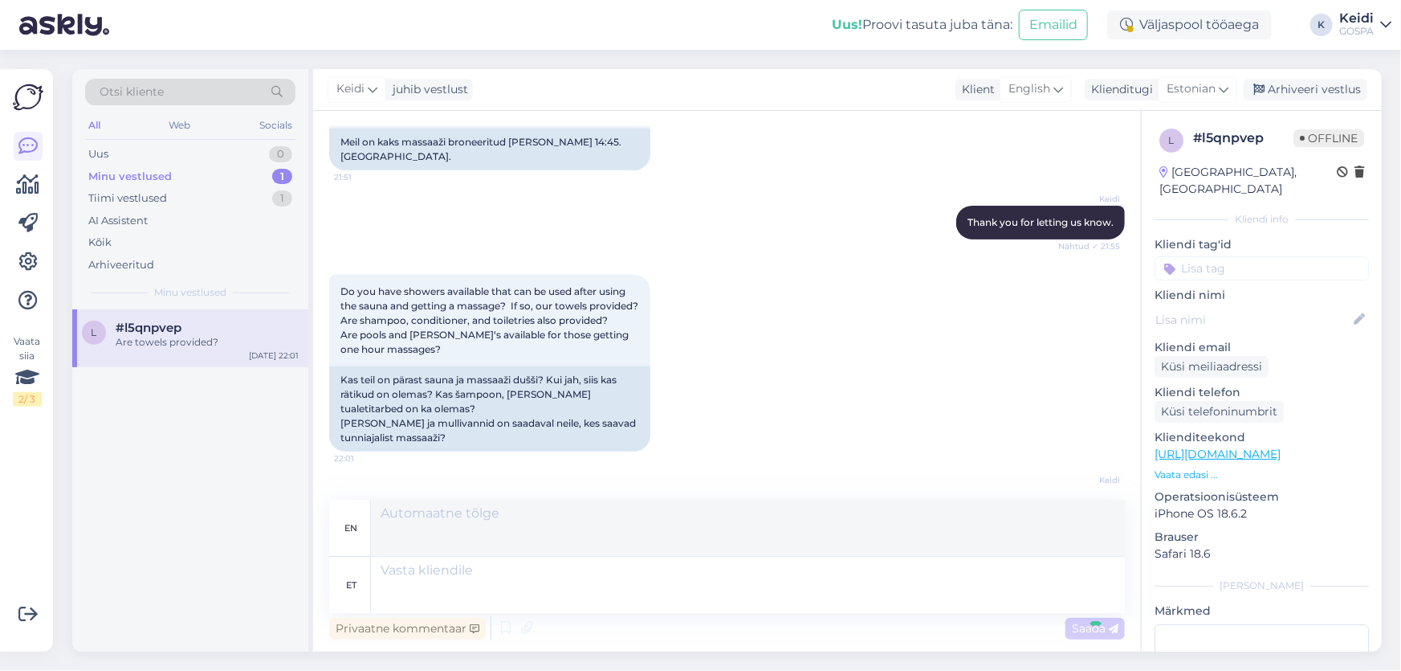
scroll to position [656, 0]
